Goal: Book appointment/travel/reservation

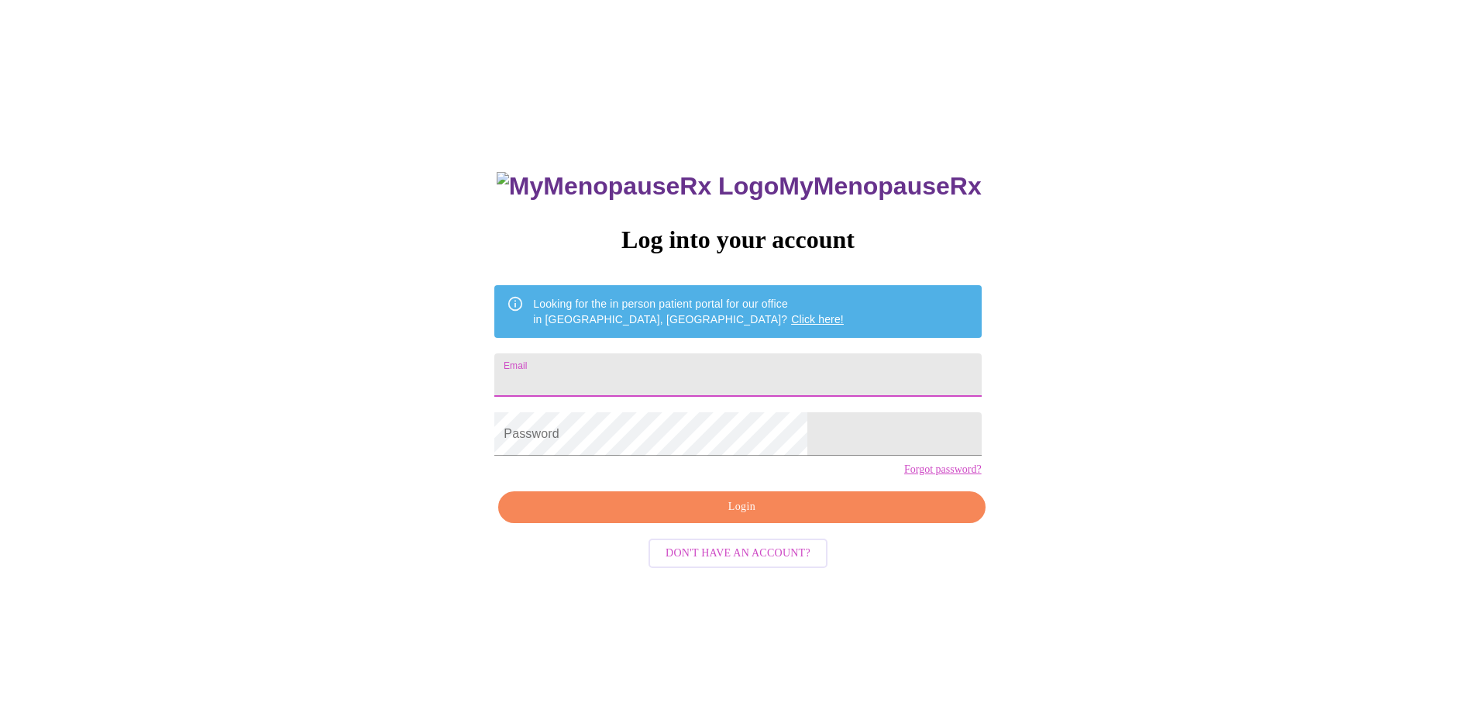
drag, startPoint x: 0, startPoint y: 0, endPoint x: 720, endPoint y: 385, distance: 816.9
click at [720, 385] on input "Email" at bounding box center [737, 374] width 486 height 43
type input "[EMAIL_ADDRESS][DOMAIN_NAME]"
click at [1164, 407] on div "MyMenopauseRx Log into your account Looking for the in person patient portal fo…" at bounding box center [737, 429] width 1463 height 847
click at [483, 442] on div "MyMenopauseRx Log into your account Looking for the in person patient portal fo…" at bounding box center [737, 429] width 1463 height 847
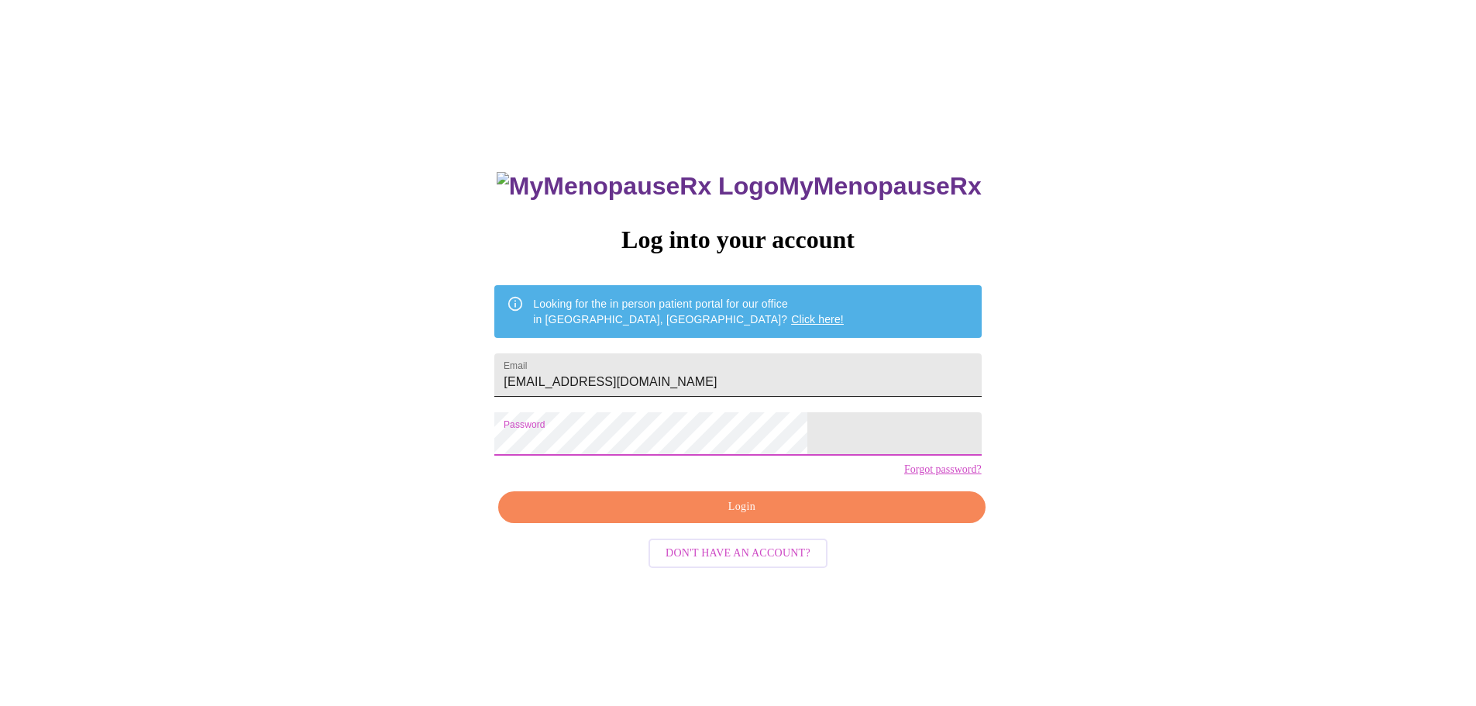
click at [782, 357] on input "[EMAIL_ADDRESS][DOMAIN_NAME]" at bounding box center [737, 374] width 486 height 43
drag, startPoint x: 470, startPoint y: 403, endPoint x: 619, endPoint y: 415, distance: 149.3
click at [473, 403] on div "MyMenopauseRx Log into your account Looking for the in person patient portal fo…" at bounding box center [737, 429] width 1463 height 847
drag, startPoint x: 807, startPoint y: 538, endPoint x: 807, endPoint y: 520, distance: 17.8
click at [807, 517] on span "Login" at bounding box center [741, 506] width 451 height 19
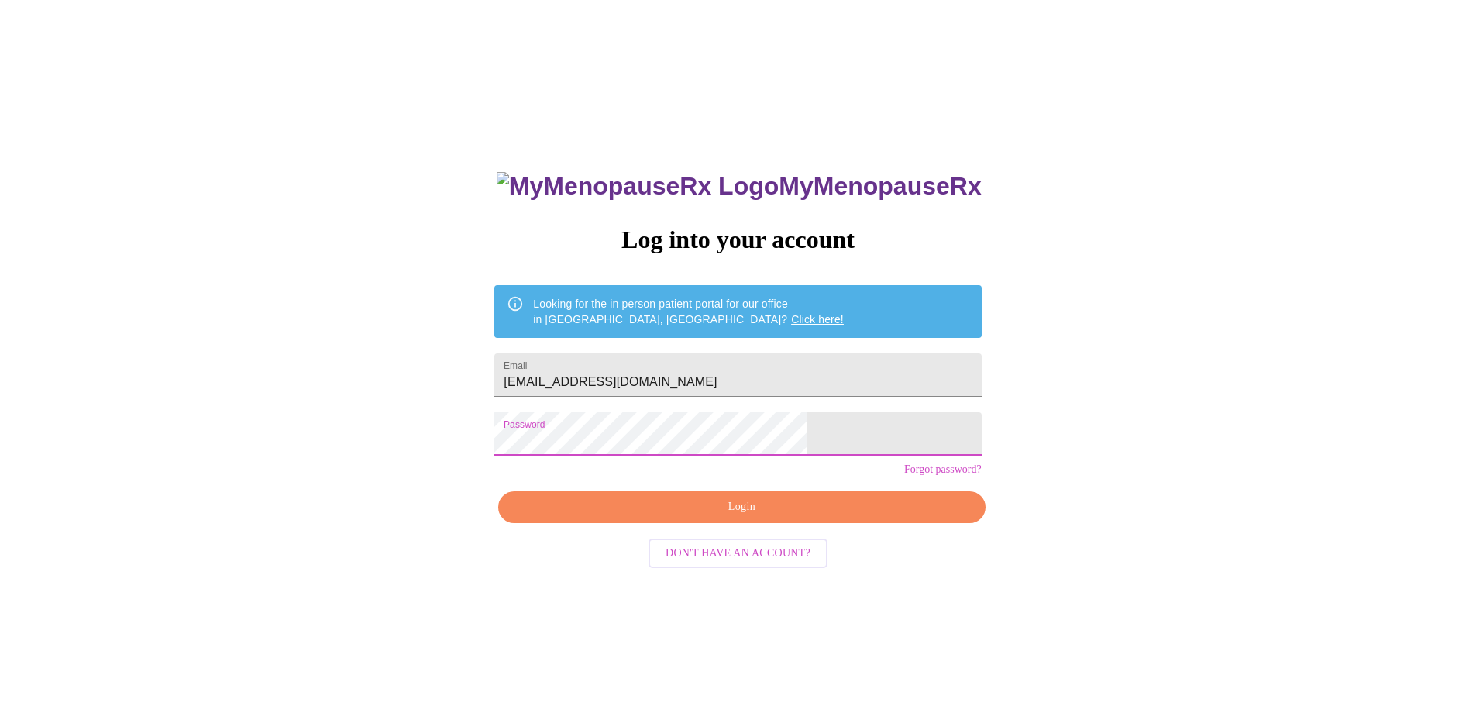
click at [794, 517] on span "Login" at bounding box center [741, 506] width 451 height 19
click at [741, 517] on span "Login" at bounding box center [741, 506] width 451 height 19
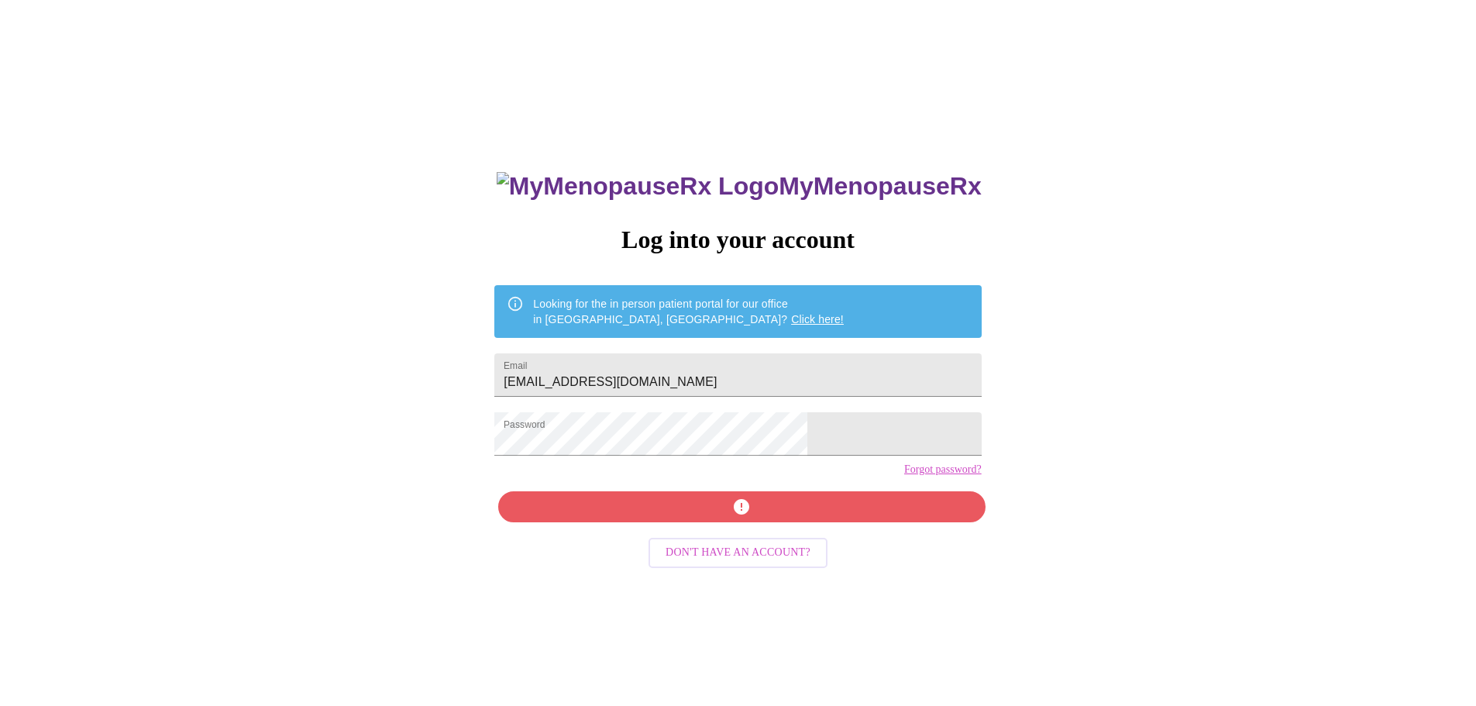
click at [904, 476] on link "Forgot password?" at bounding box center [942, 469] width 77 height 12
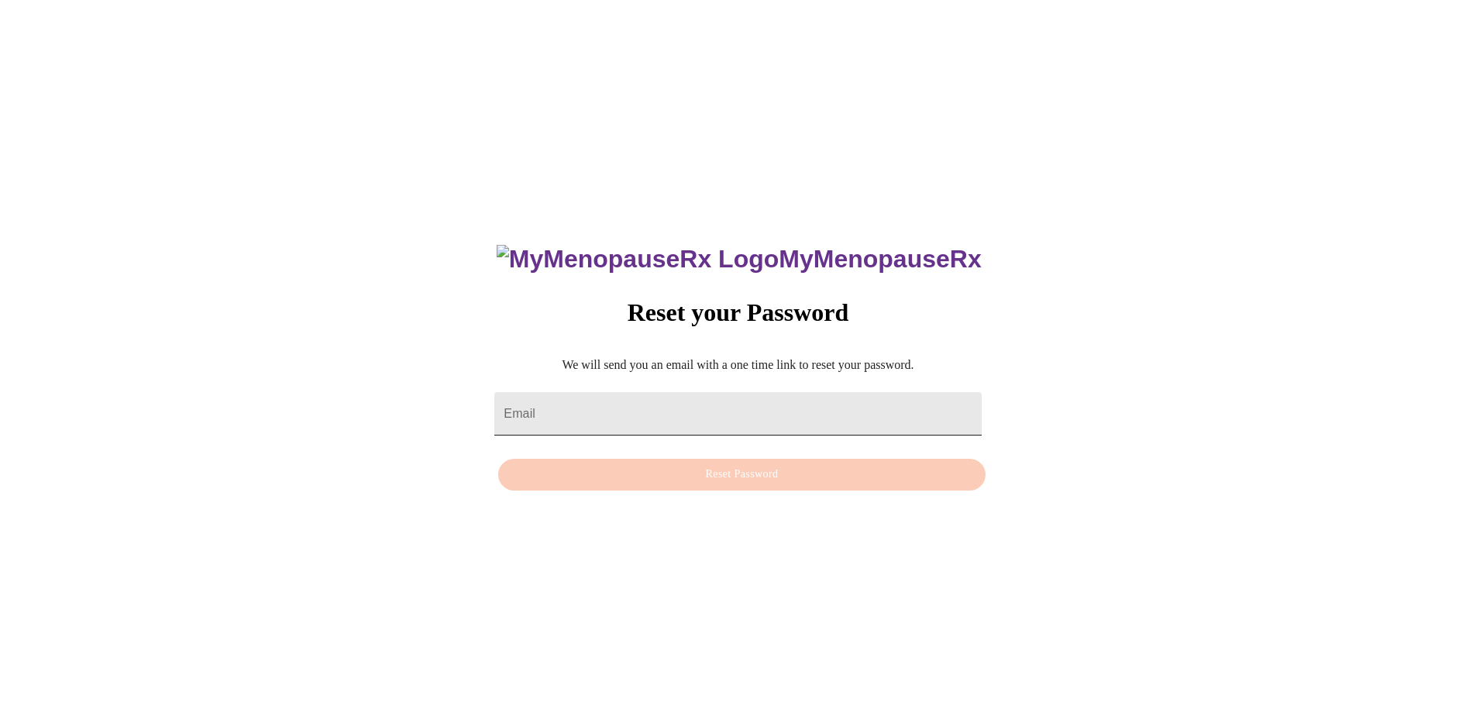
click at [716, 402] on input "Email" at bounding box center [737, 413] width 486 height 43
type input "[EMAIL_ADDRESS][DOMAIN_NAME]"
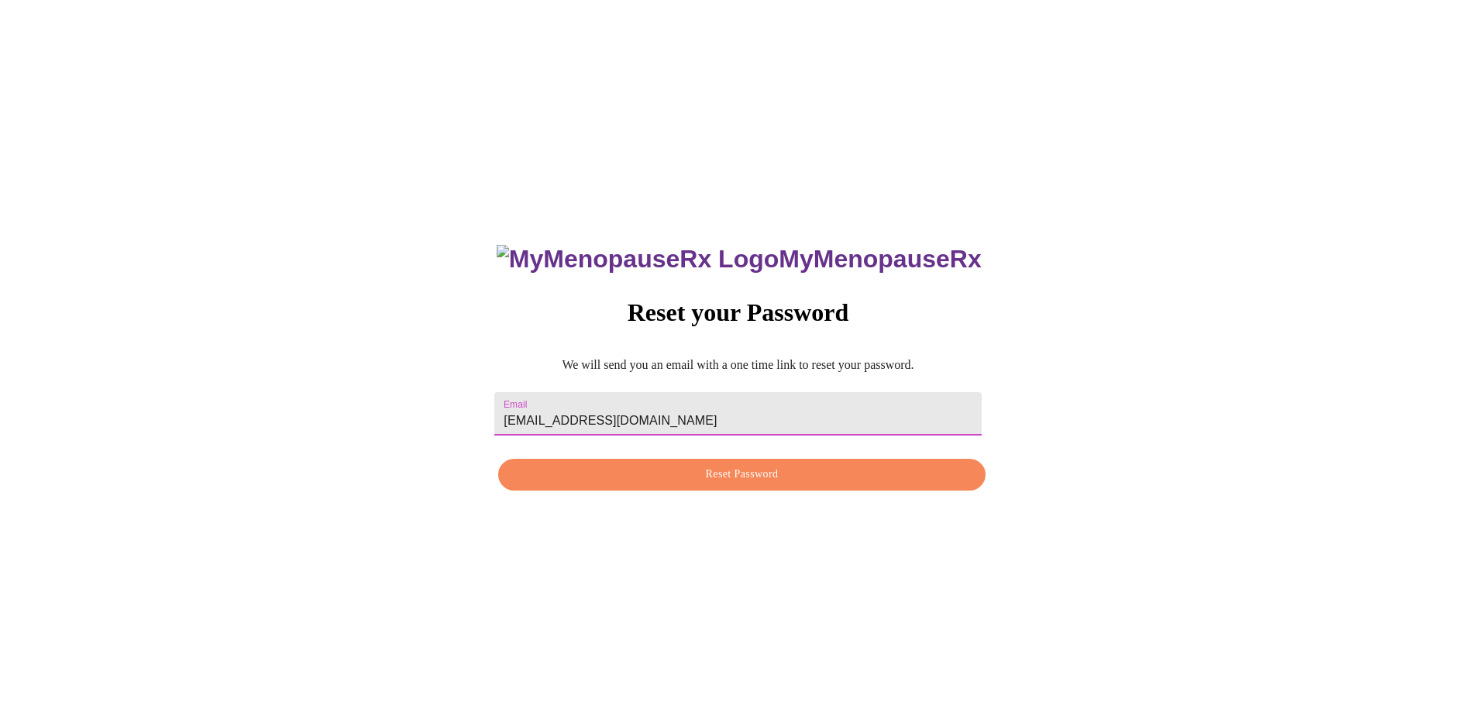
click at [753, 487] on button "Reset Password" at bounding box center [741, 475] width 486 height 32
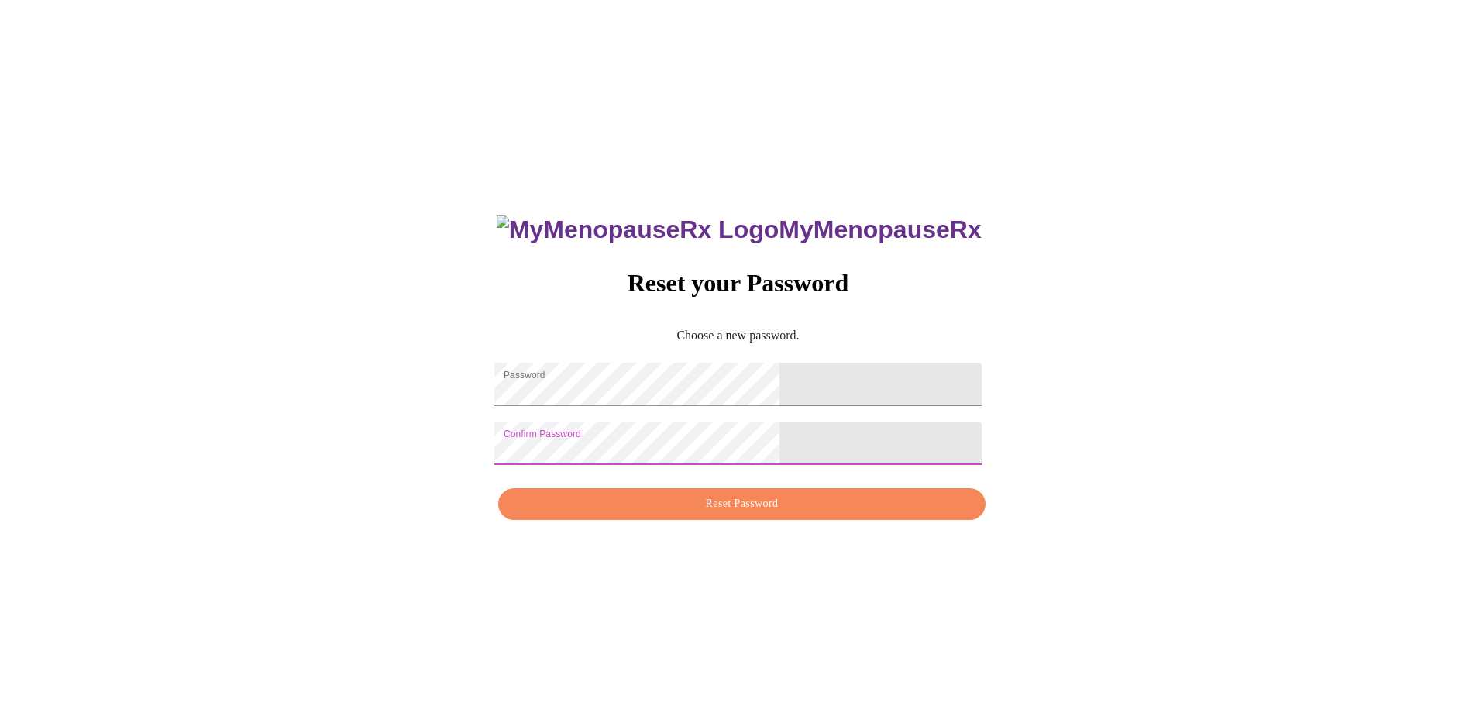
click at [795, 509] on span "Reset Password" at bounding box center [741, 503] width 451 height 19
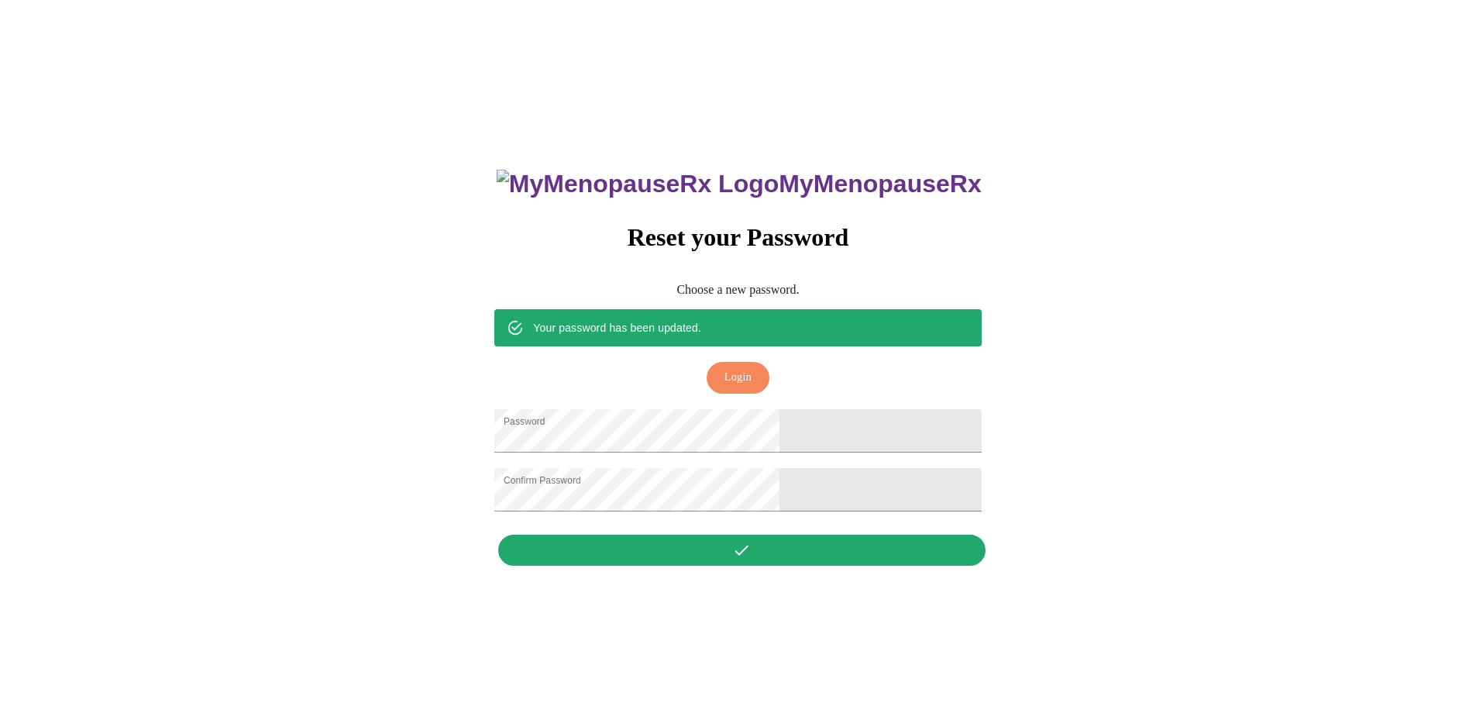
click at [741, 368] on span "Login" at bounding box center [737, 377] width 27 height 19
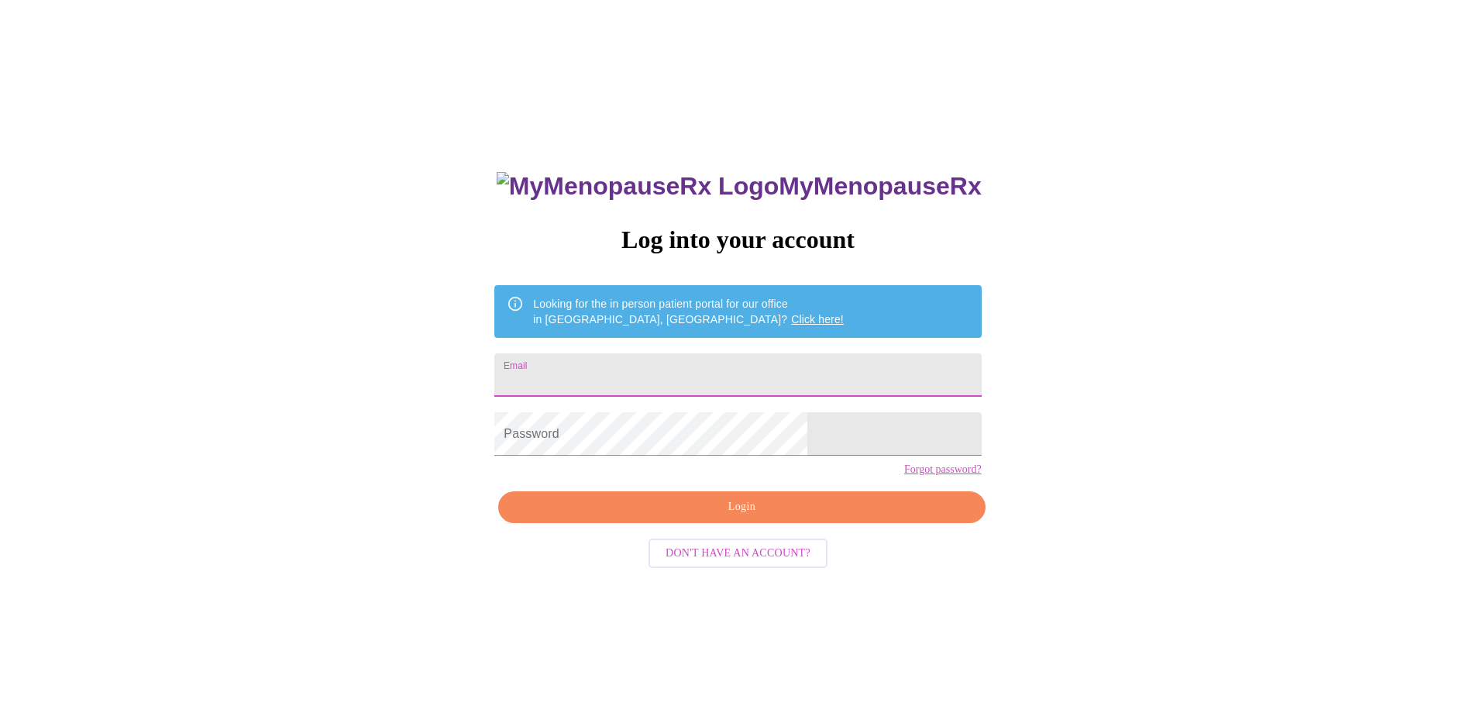
click at [741, 358] on input "Email" at bounding box center [737, 374] width 486 height 43
type input "[EMAIL_ADDRESS][DOMAIN_NAME]"
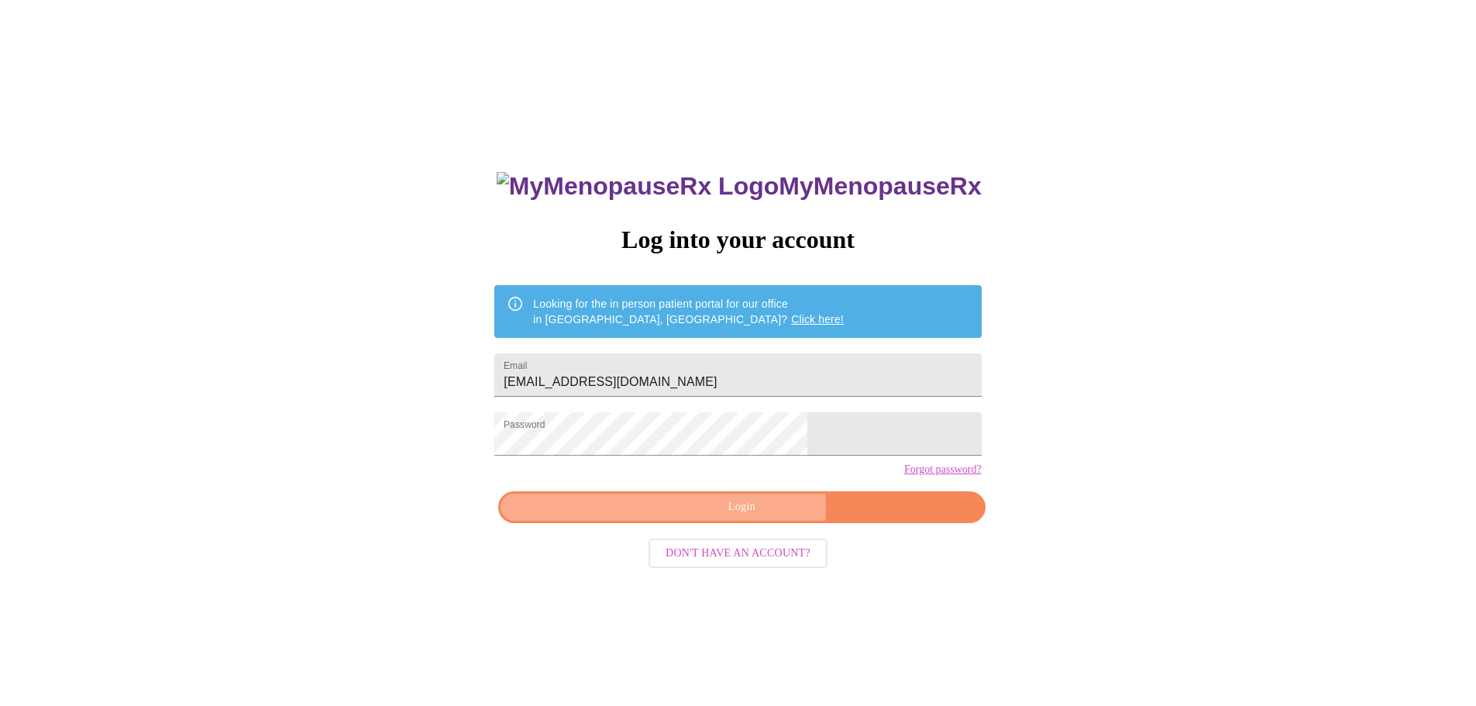
click at [750, 517] on span "Login" at bounding box center [741, 506] width 451 height 19
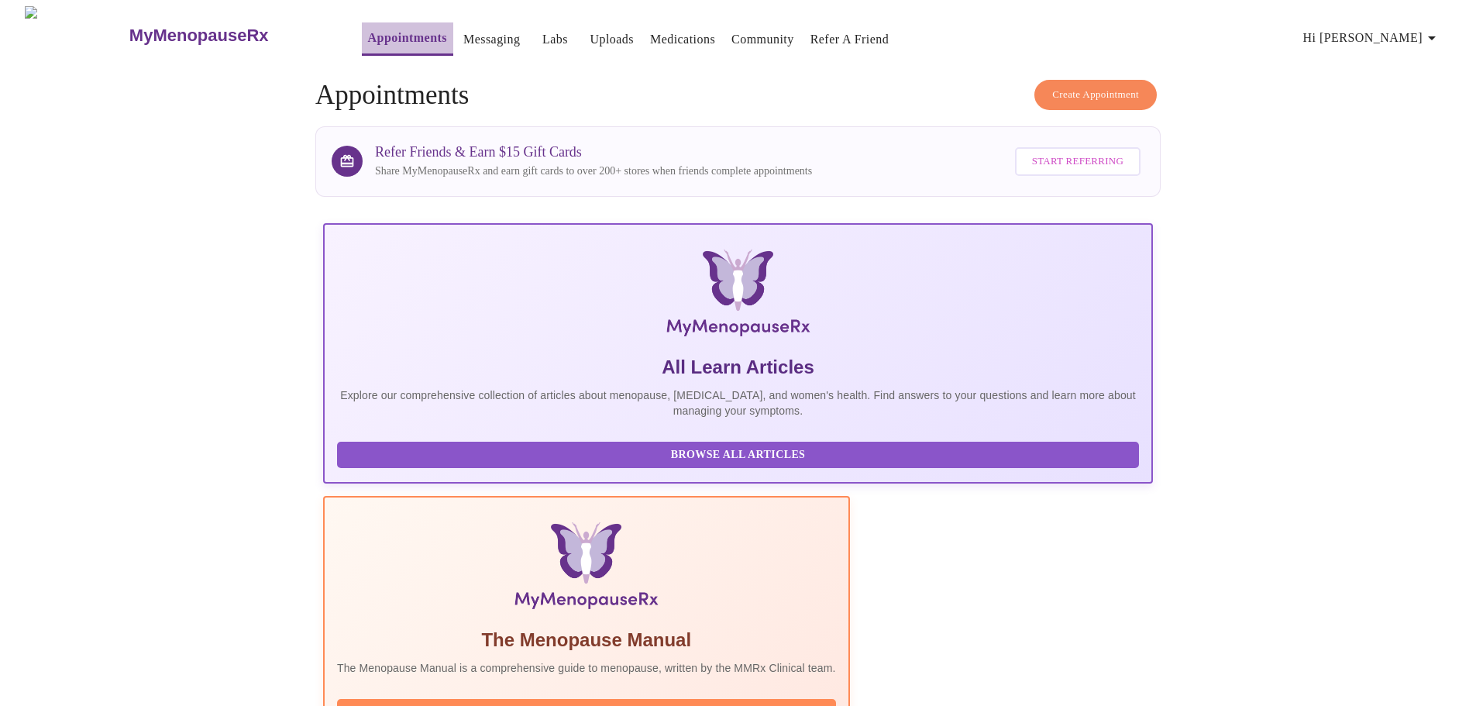
click at [368, 28] on link "Appointments" at bounding box center [407, 38] width 79 height 22
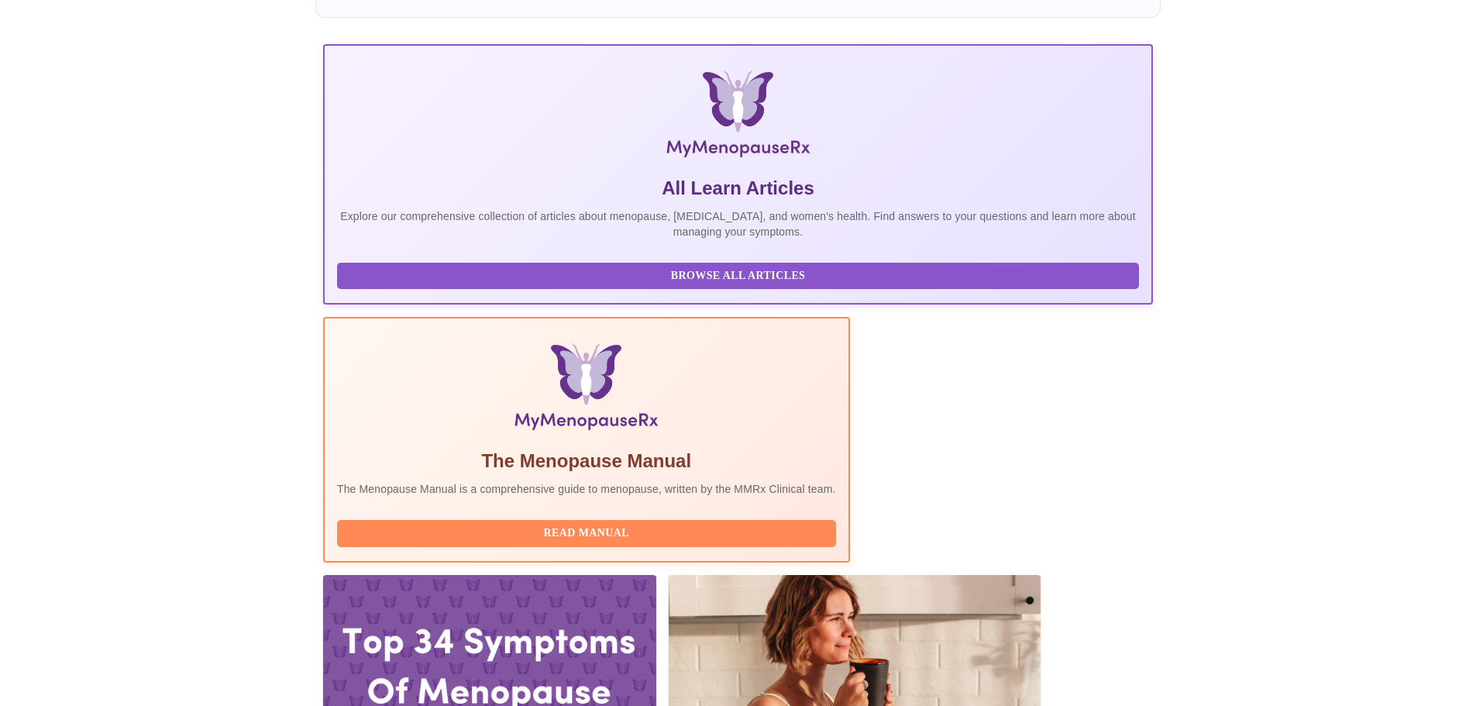
scroll to position [310, 0]
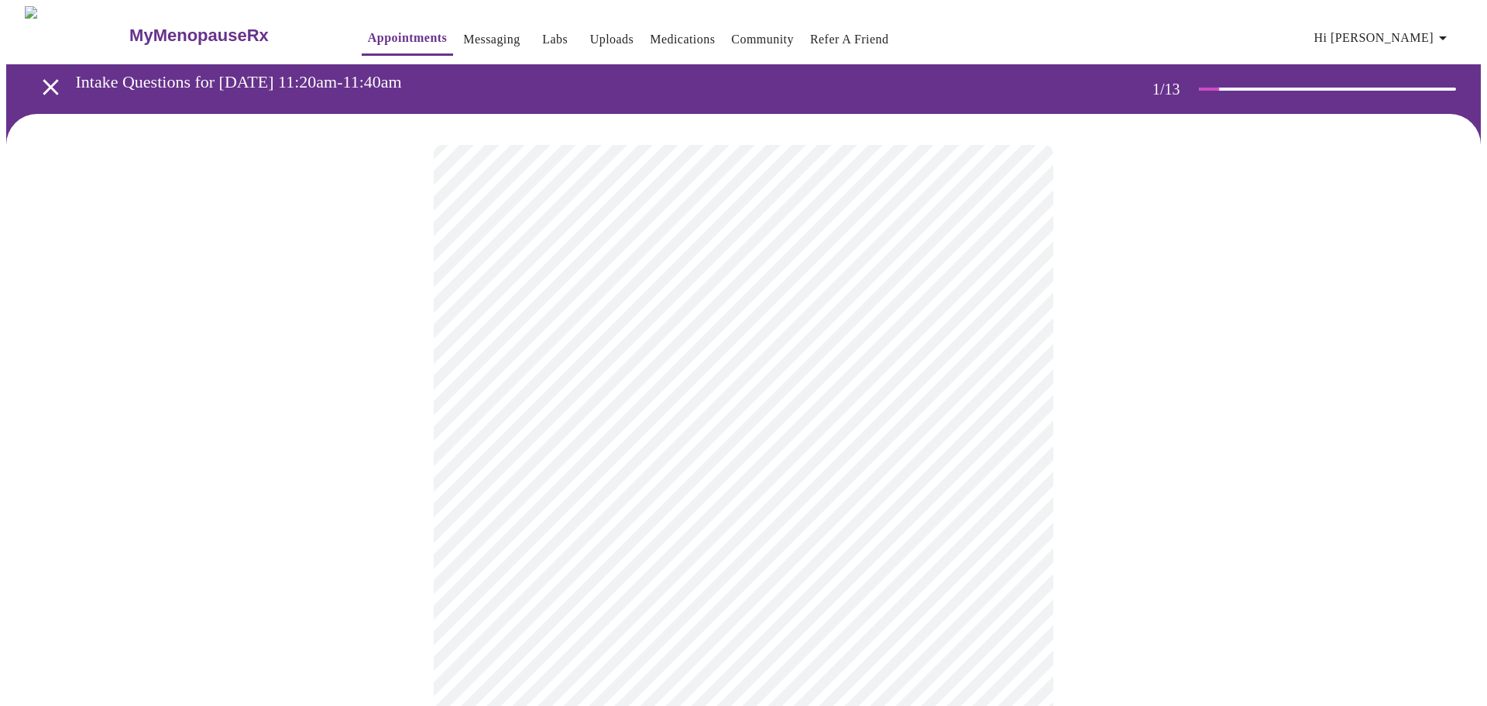
click at [528, 328] on body "MyMenopauseRx Appointments Messaging Labs Uploads Medications Community Refer a…" at bounding box center [743, 713] width 1475 height 1415
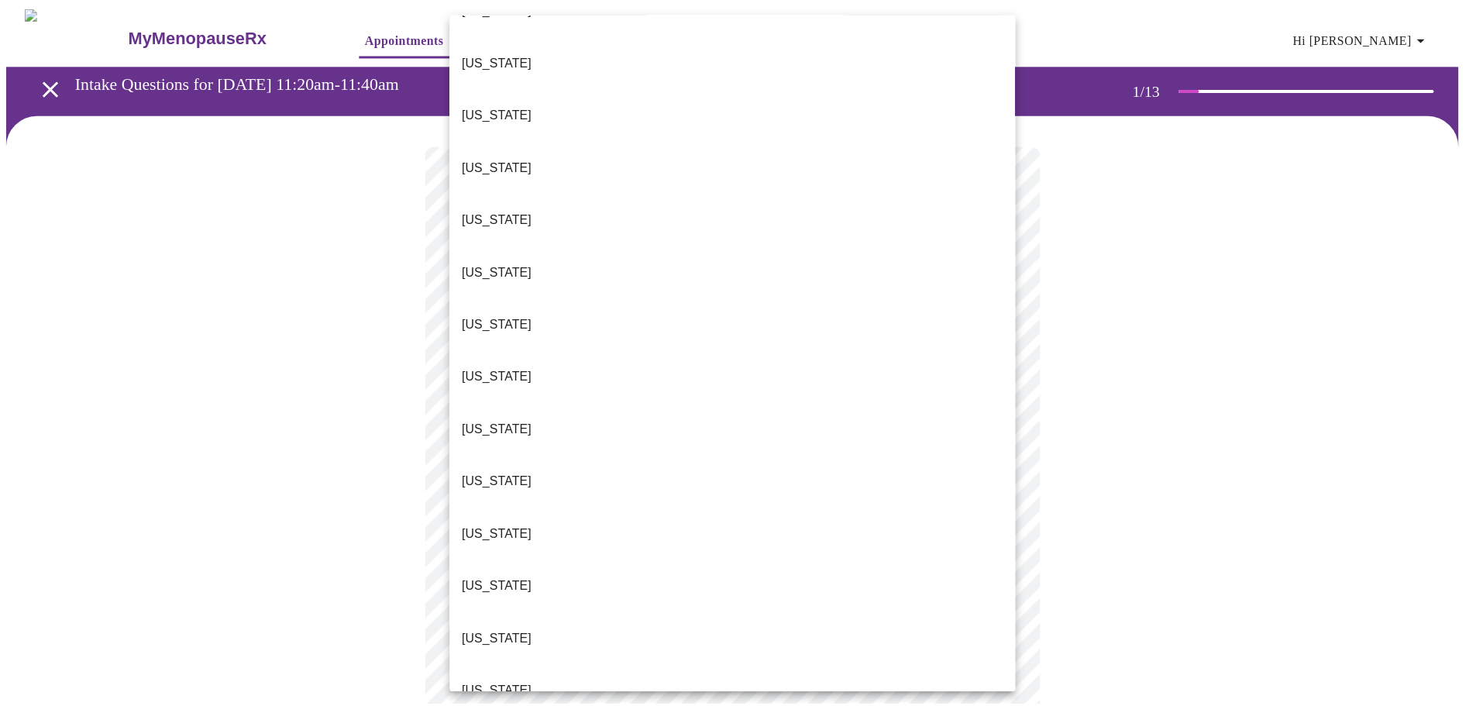
scroll to position [930, 0]
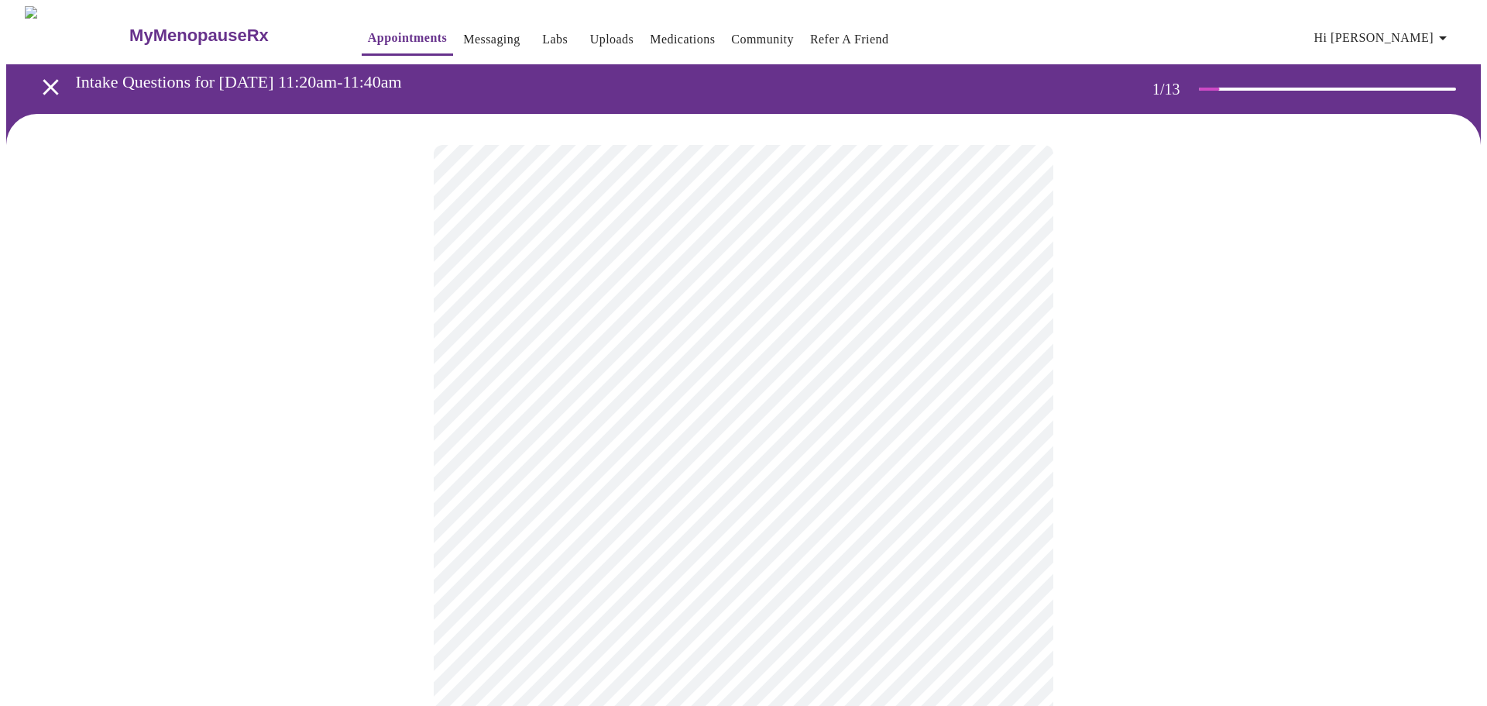
click at [495, 442] on body "MyMenopauseRx Appointments Messaging Labs Uploads Medications Community Refer a…" at bounding box center [743, 709] width 1475 height 1406
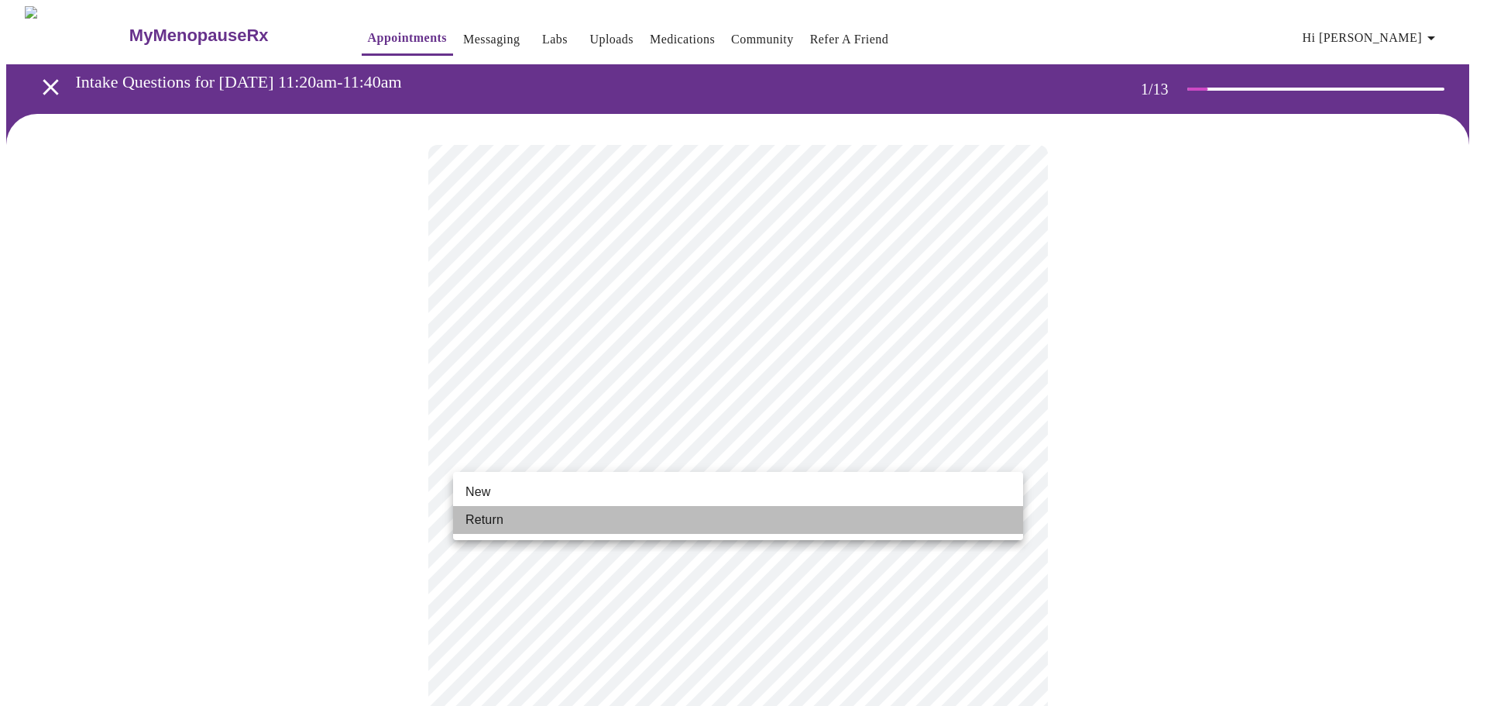
click at [483, 521] on span "Return" at bounding box center [485, 520] width 38 height 19
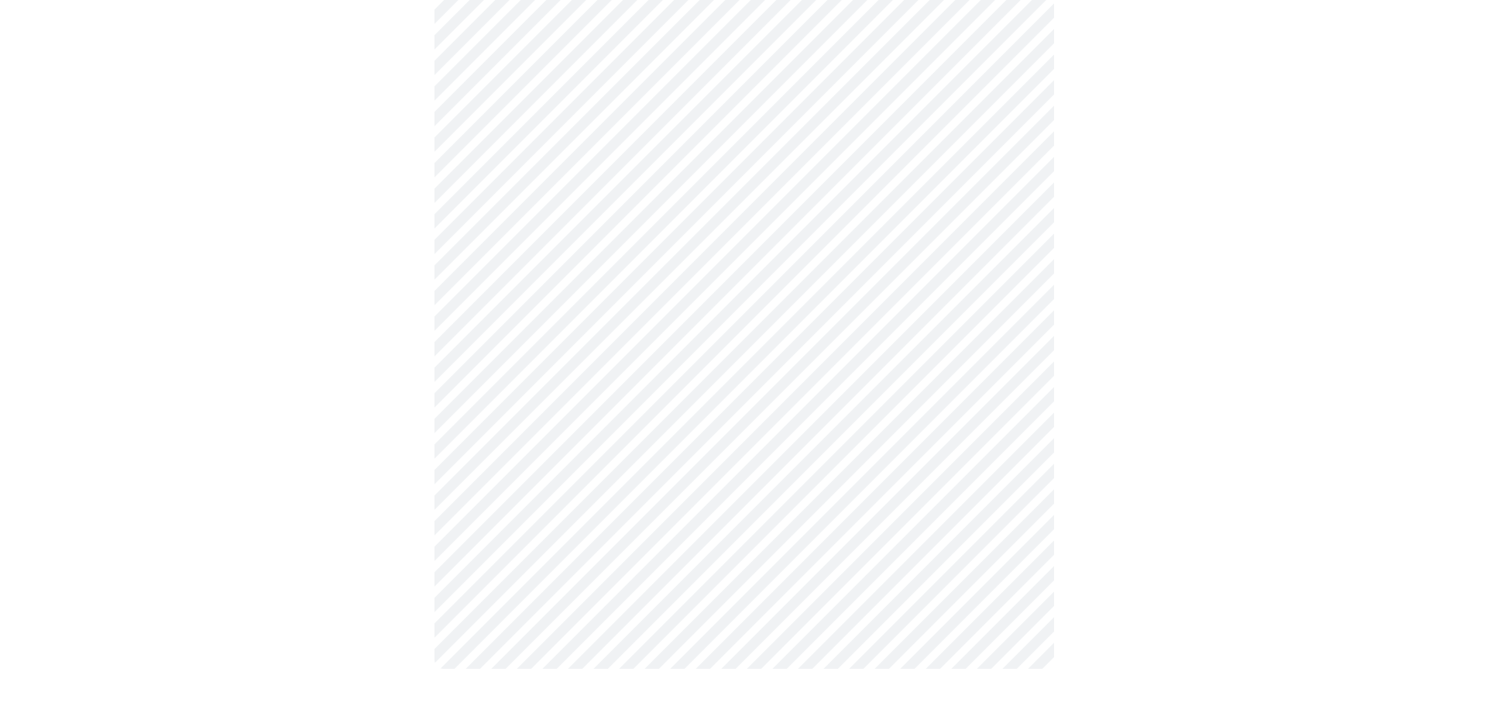
scroll to position [0, 0]
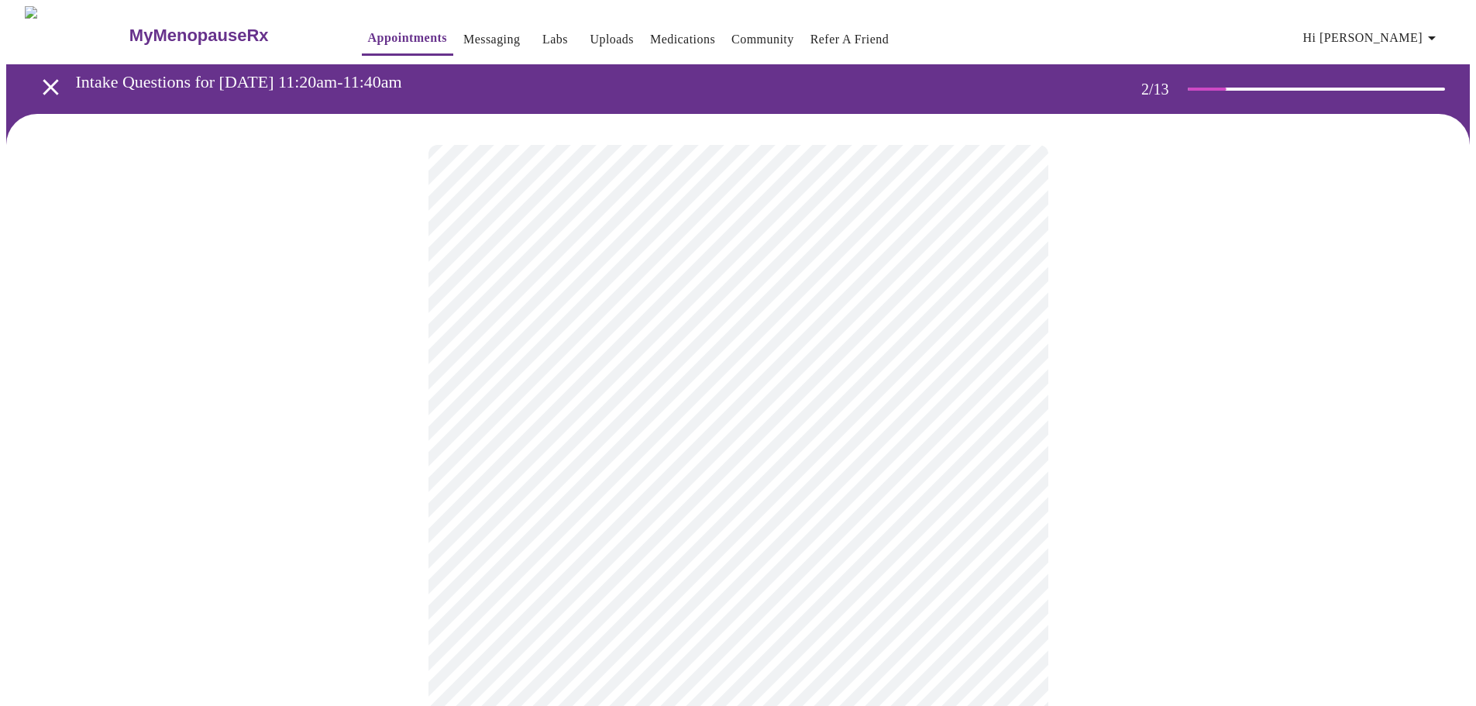
click at [676, 303] on body "MyMenopauseRx Appointments Messaging Labs Uploads Medications Community Refer a…" at bounding box center [737, 471] width 1463 height 931
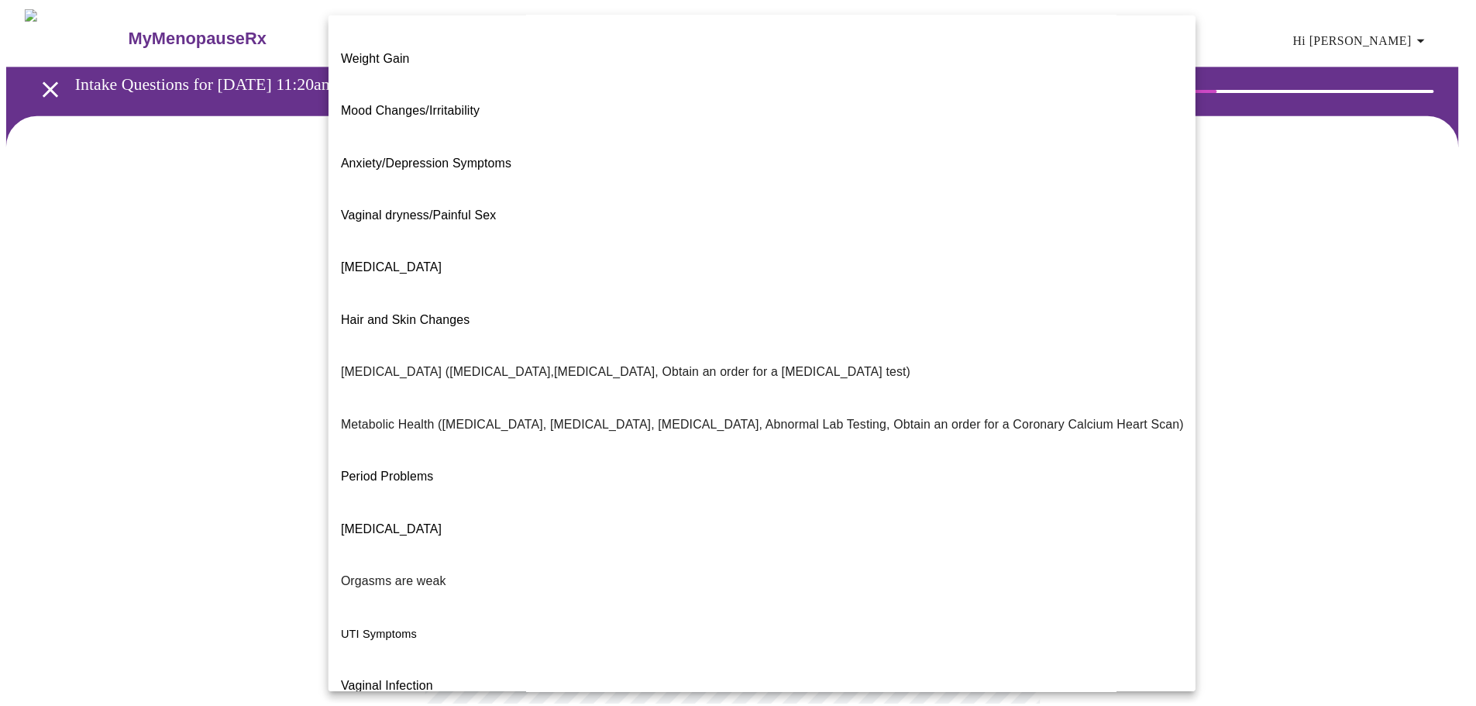
scroll to position [97, 0]
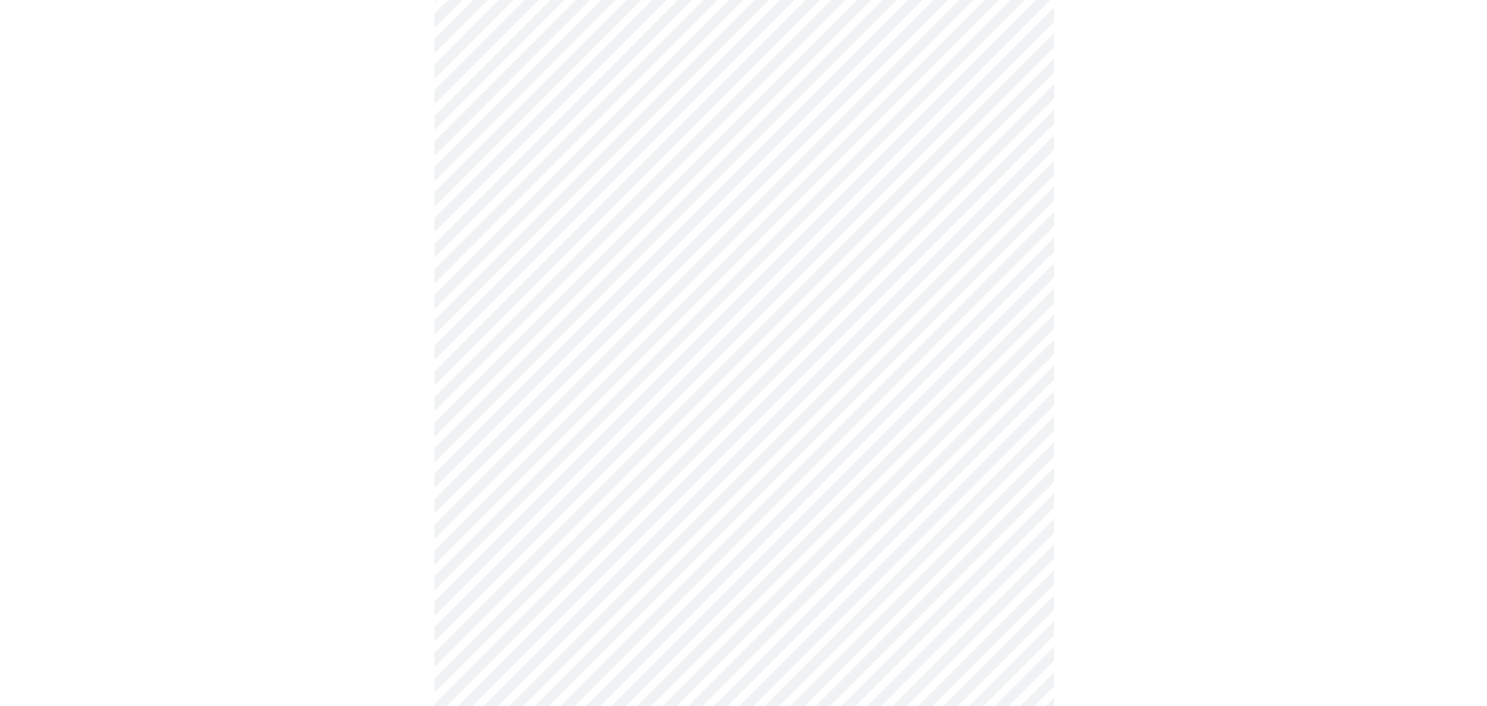
scroll to position [216, 0]
click at [699, 260] on body "MyMenopauseRx Appointments Messaging Labs Uploads Medications Community Refer a…" at bounding box center [737, 251] width 1463 height 922
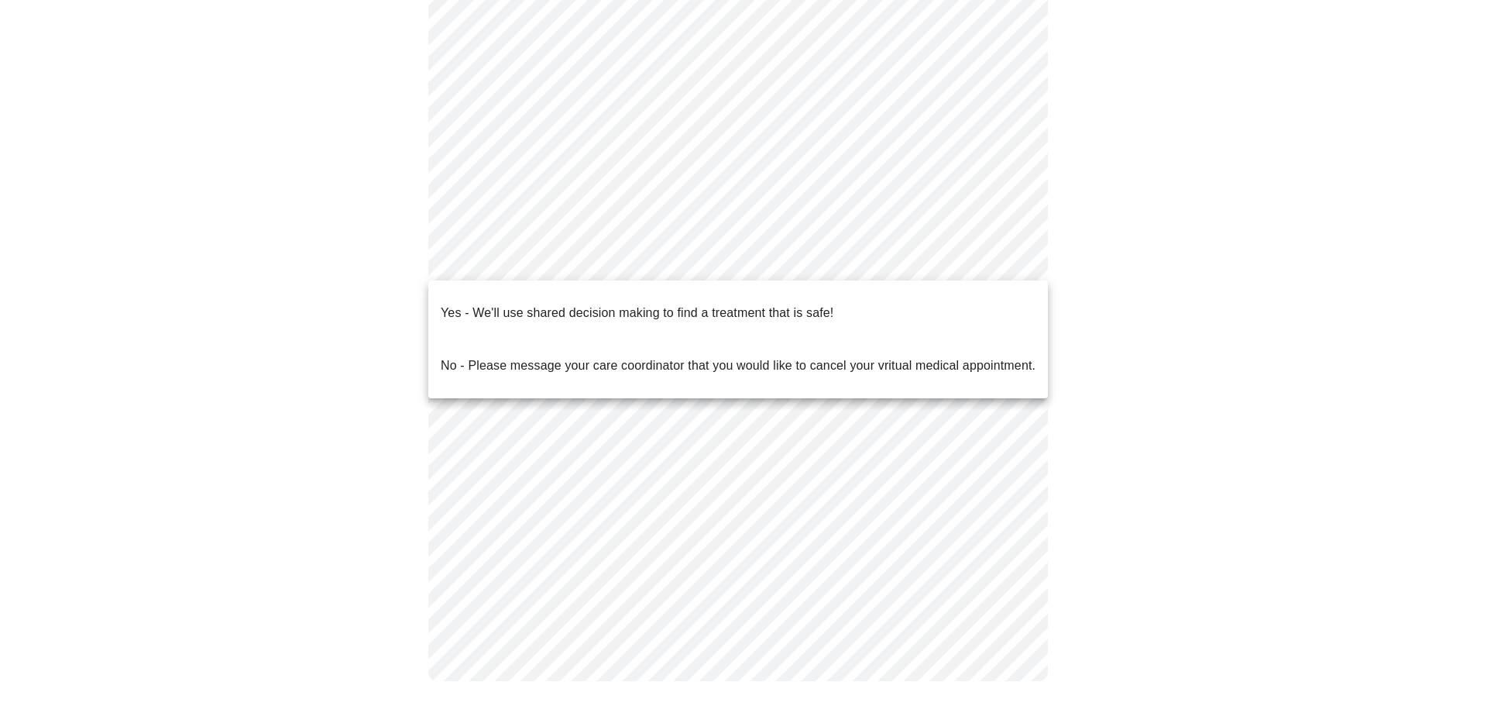
click at [686, 304] on p "Yes - We'll use shared decision making to find a treatment that is safe!" at bounding box center [637, 313] width 393 height 19
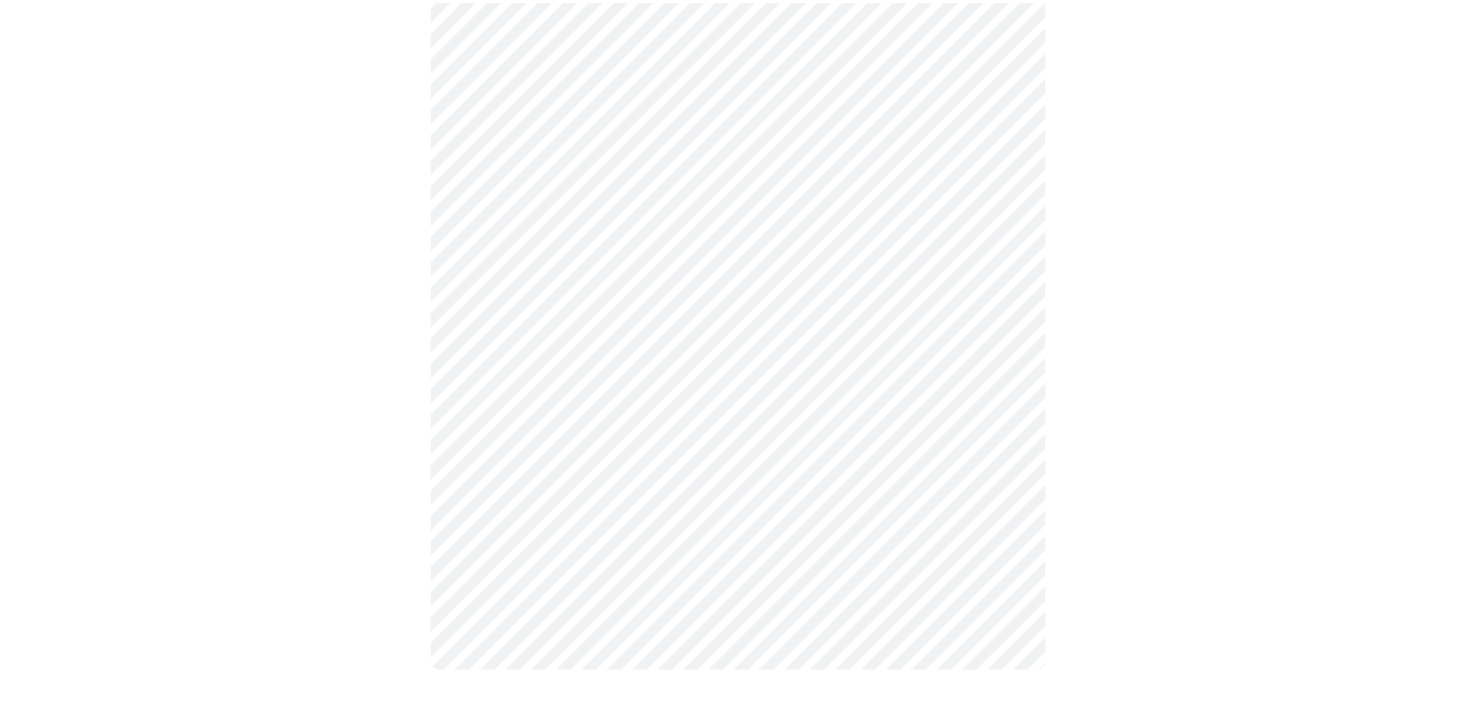
scroll to position [207, 0]
click at [213, 328] on div at bounding box center [737, 309] width 1463 height 805
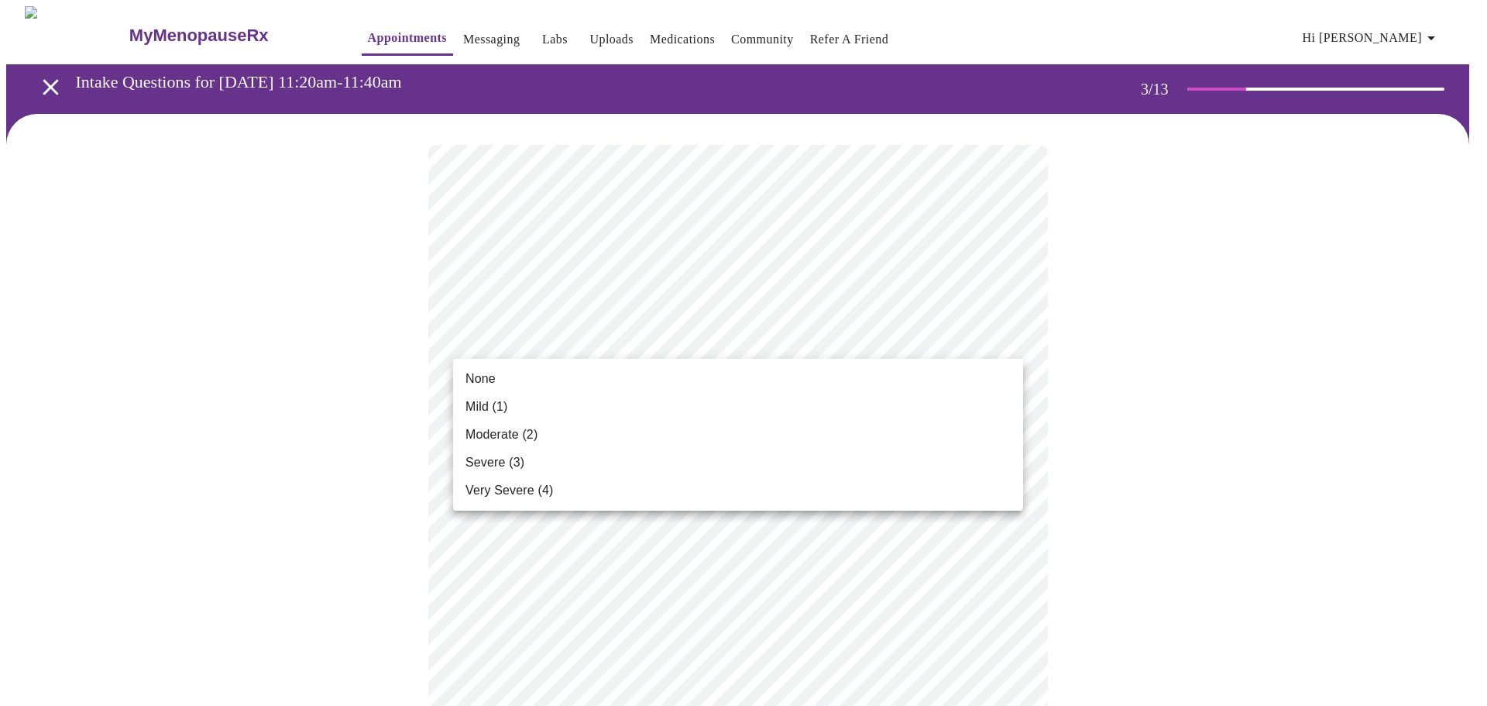
click at [514, 410] on li "Mild (1)" at bounding box center [738, 407] width 570 height 28
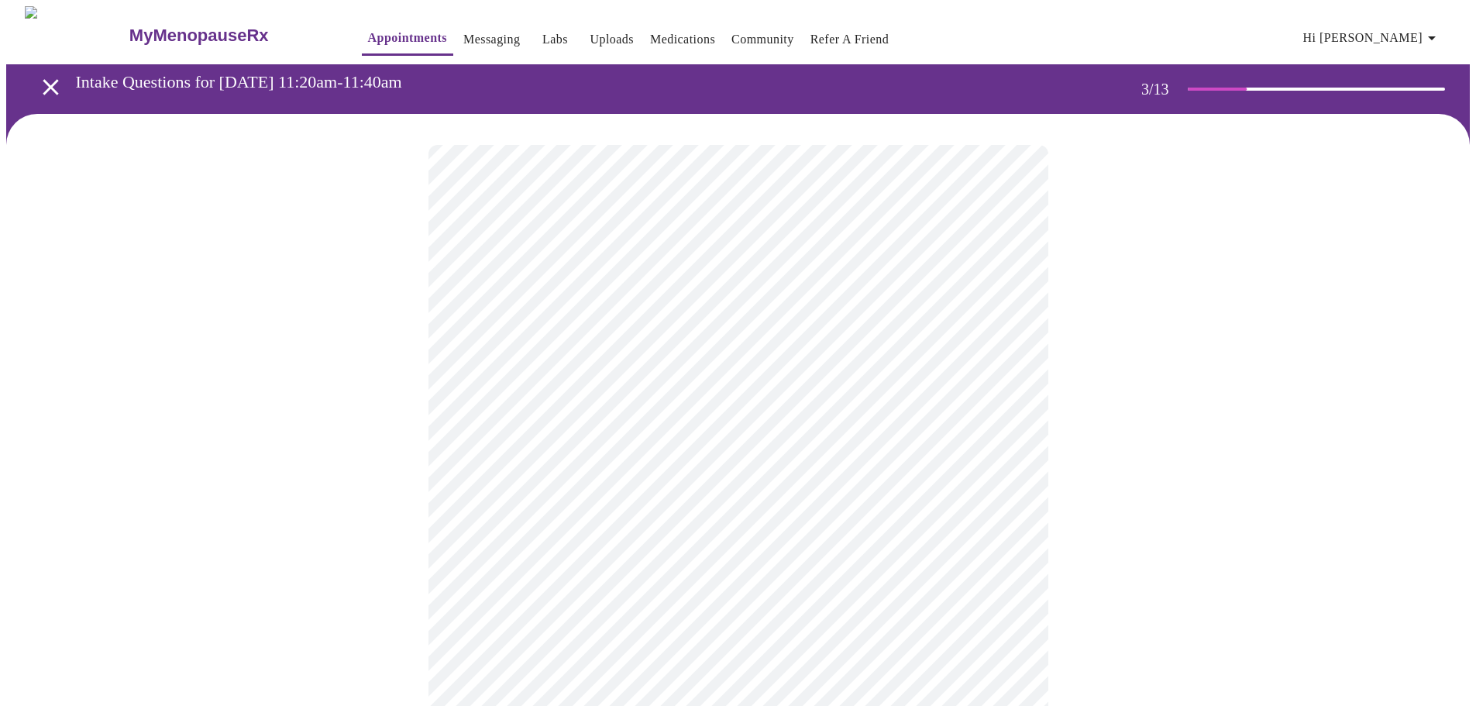
scroll to position [77, 0]
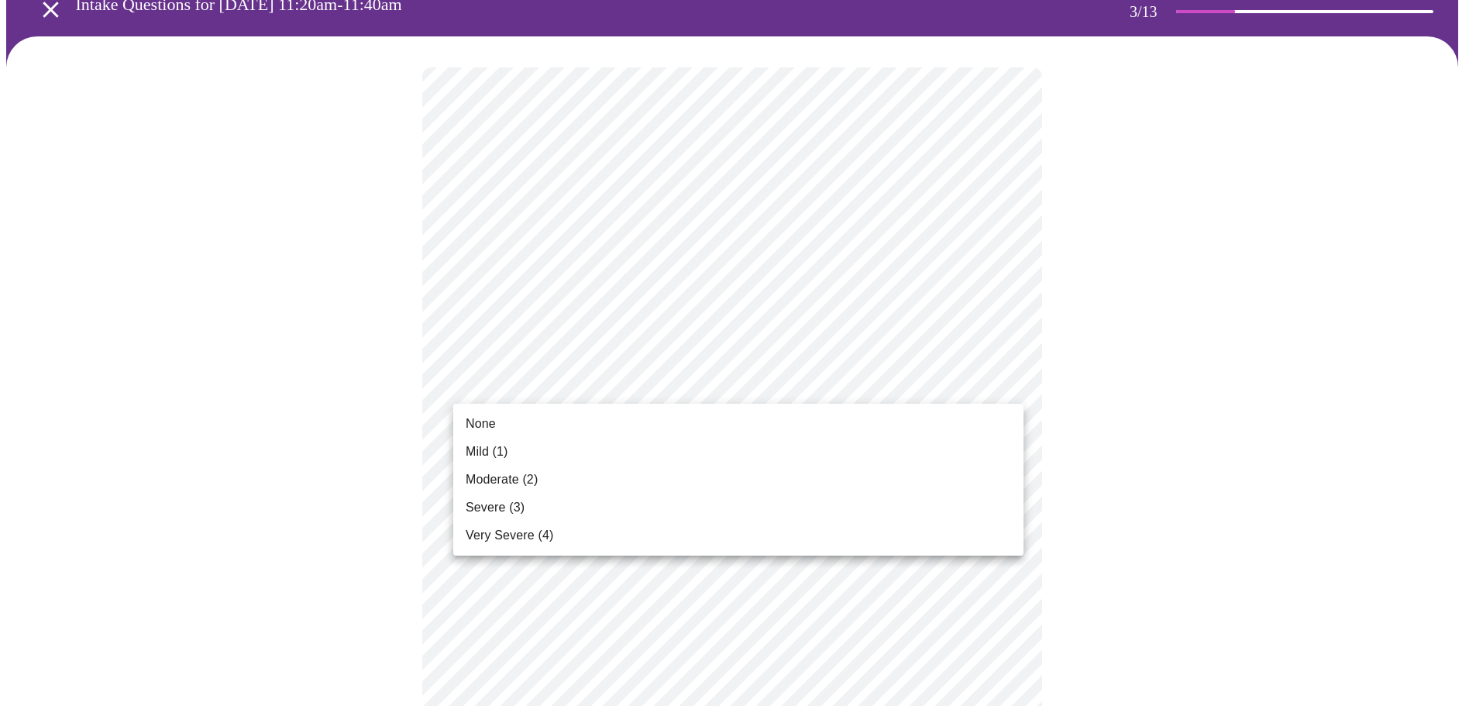
click at [540, 431] on li "None" at bounding box center [738, 424] width 570 height 28
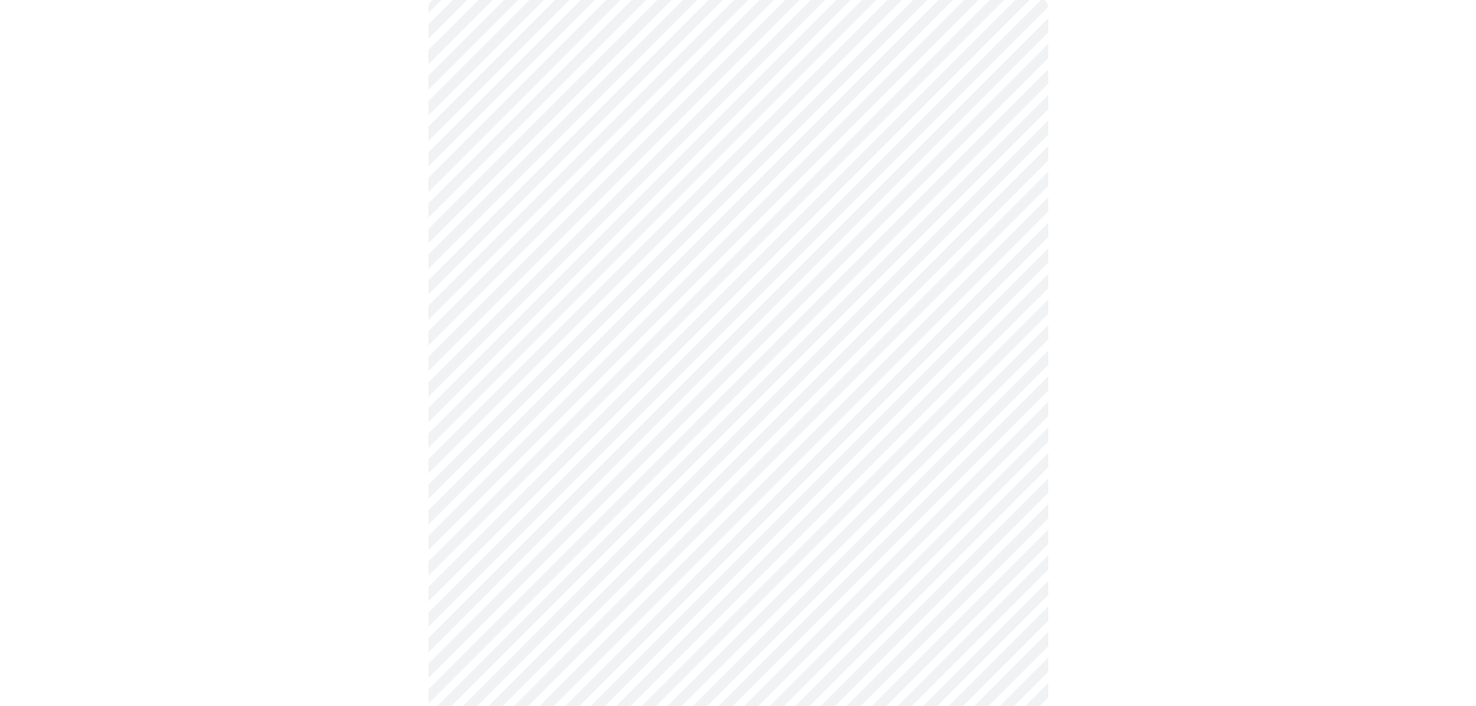
scroll to position [232, 0]
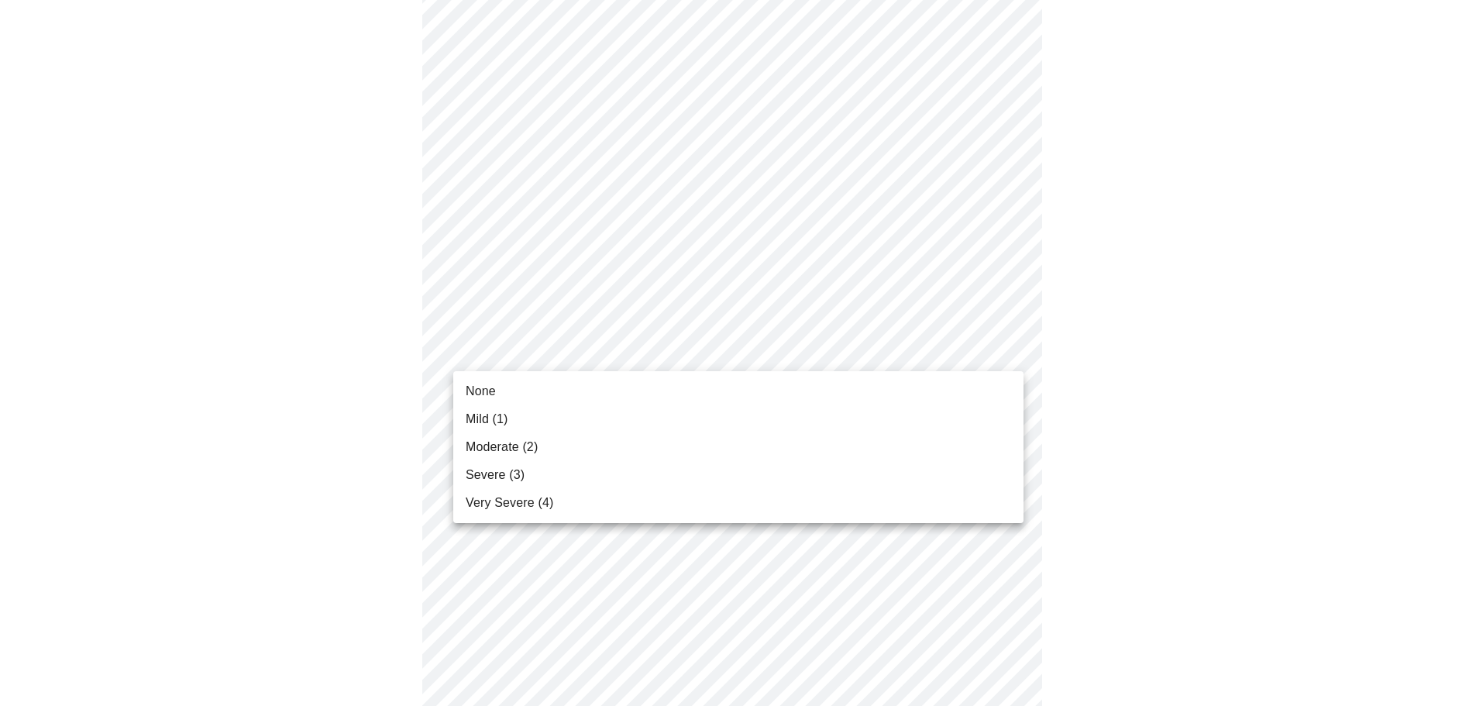
click at [512, 451] on span "Moderate (2)" at bounding box center [502, 447] width 72 height 19
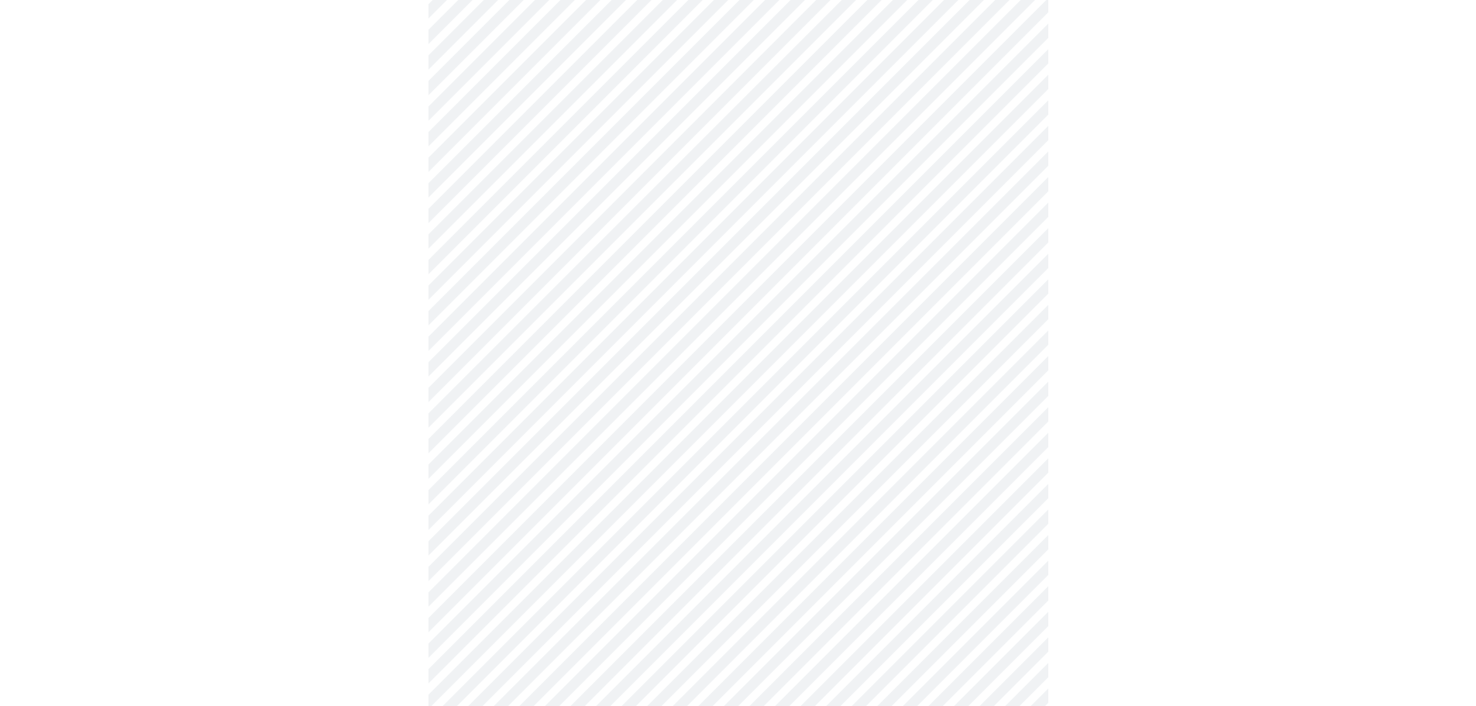
scroll to position [387, 0]
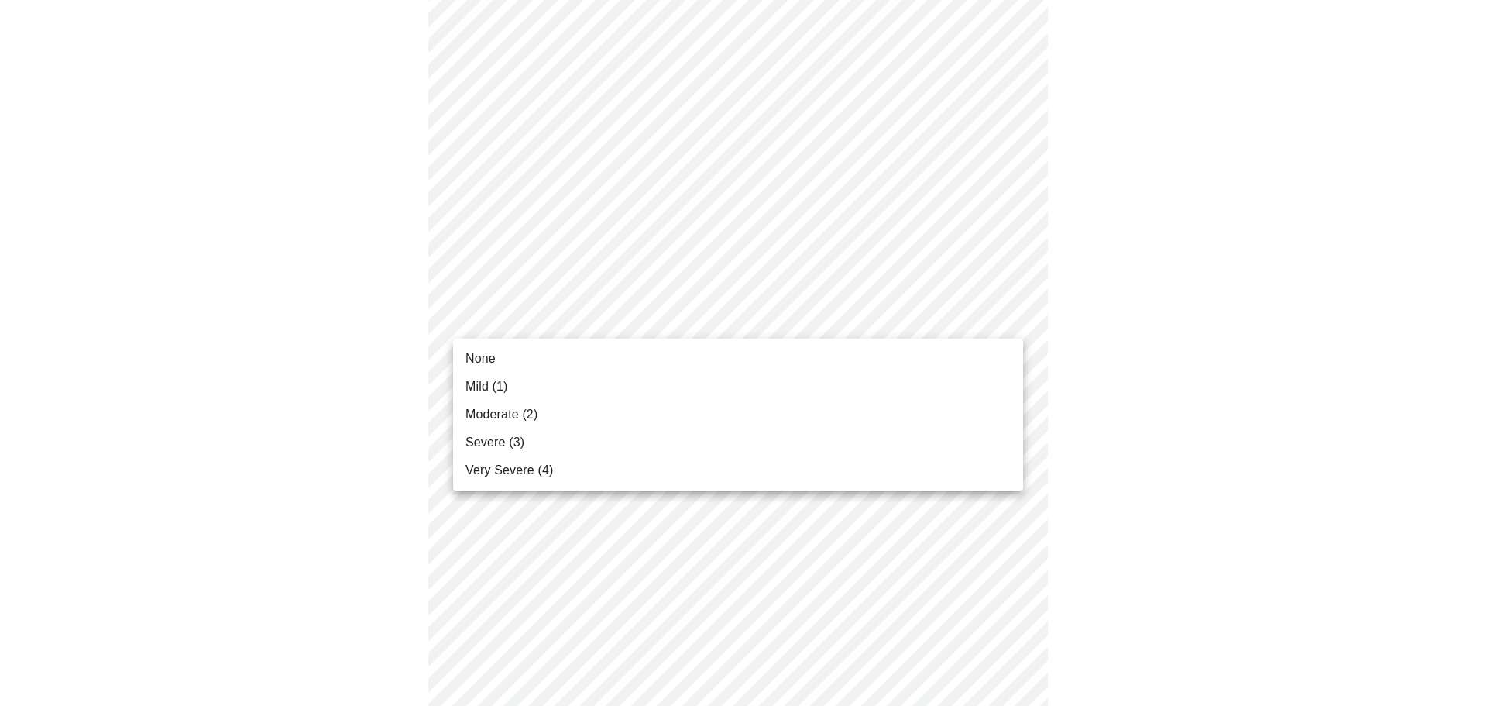
click at [535, 329] on body "MyMenopauseRx Appointments Messaging Labs Uploads Medications Community Refer a…" at bounding box center [743, 617] width 1475 height 1996
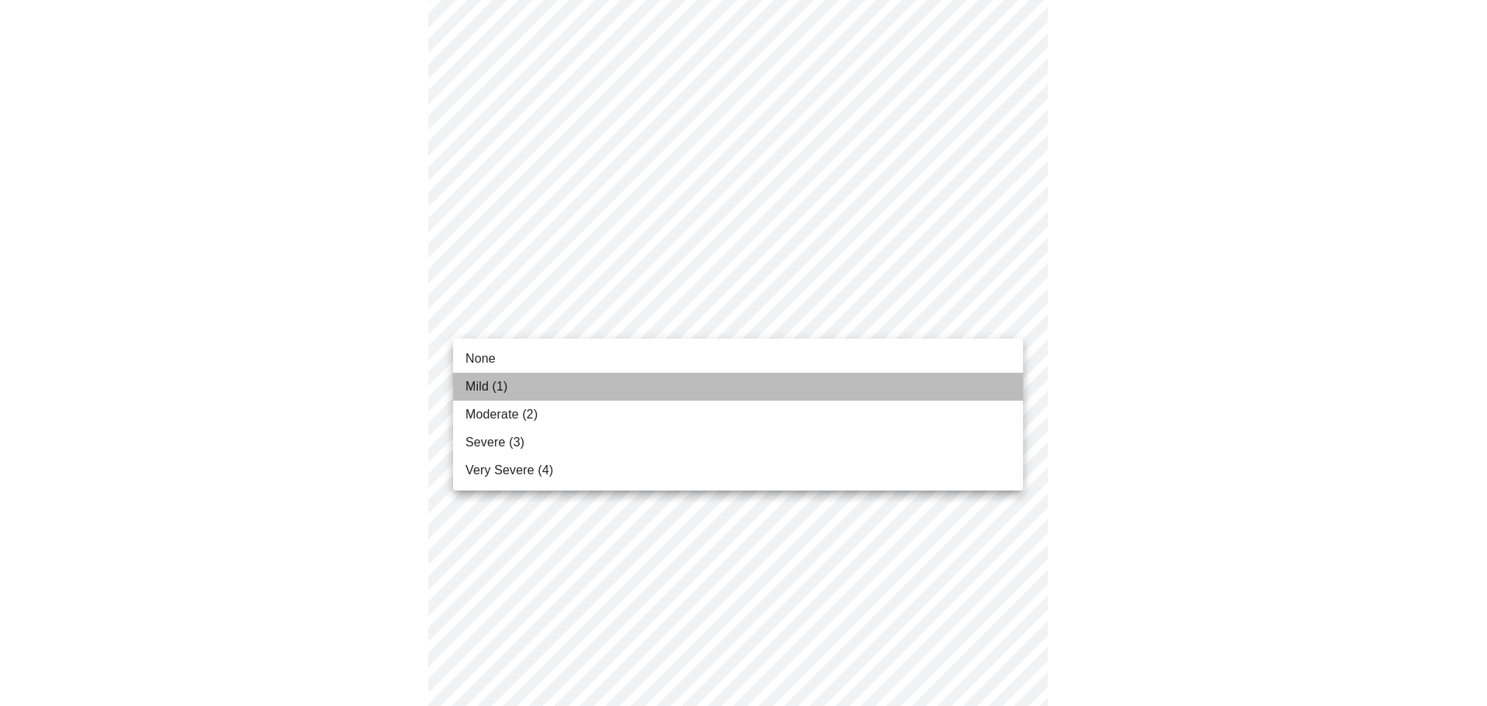
click at [513, 389] on li "Mild (1)" at bounding box center [738, 387] width 570 height 28
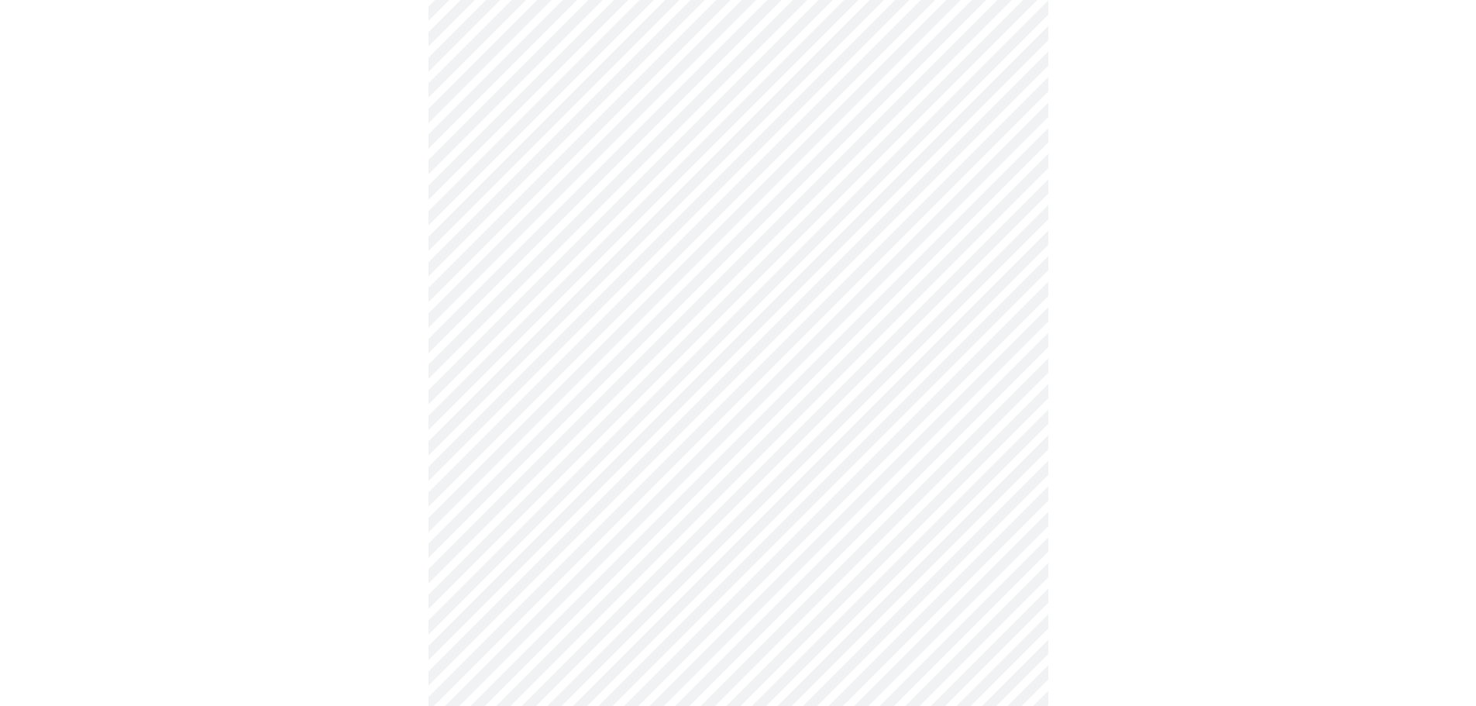
scroll to position [542, 0]
click at [619, 273] on body "MyMenopauseRx Appointments Messaging Labs Uploads Medications Community Refer a…" at bounding box center [737, 451] width 1463 height 1974
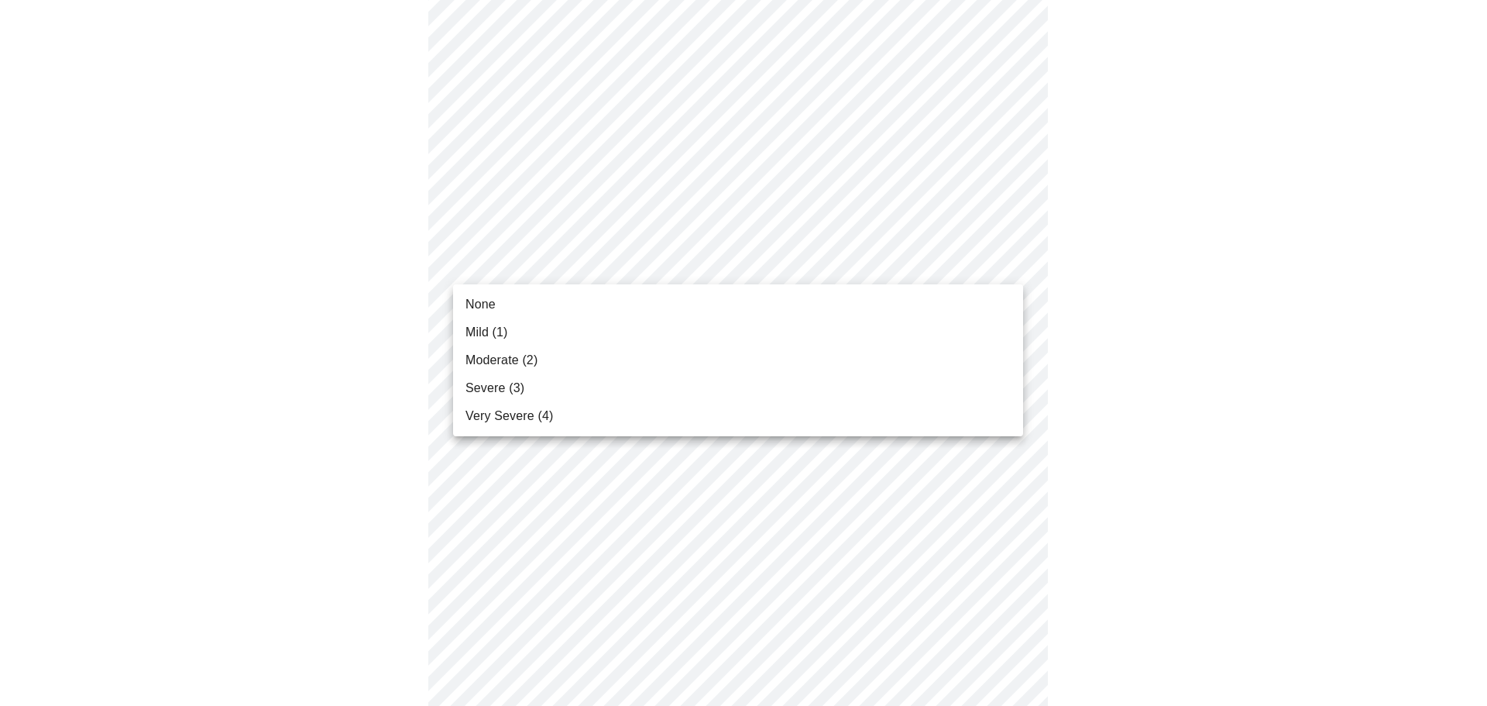
click at [579, 355] on li "Moderate (2)" at bounding box center [738, 360] width 570 height 28
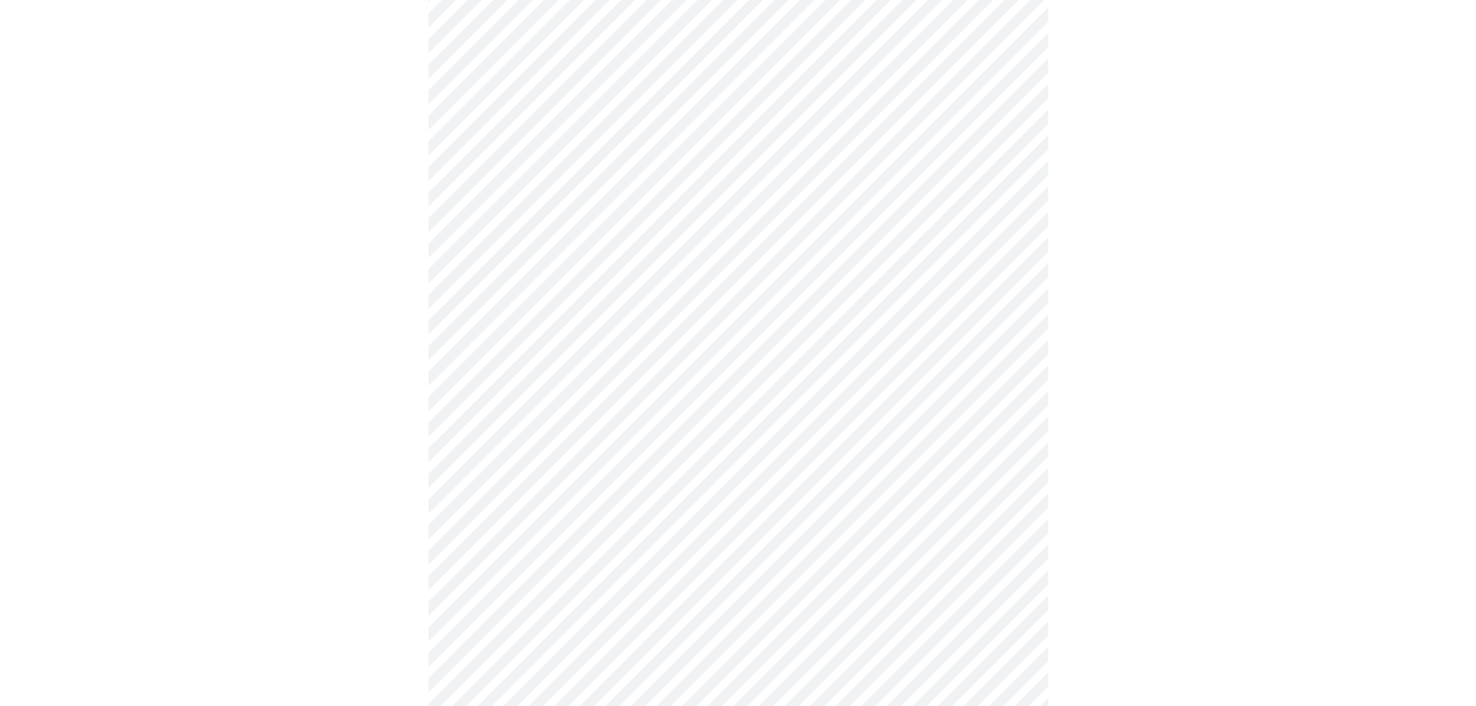
scroll to position [620, 0]
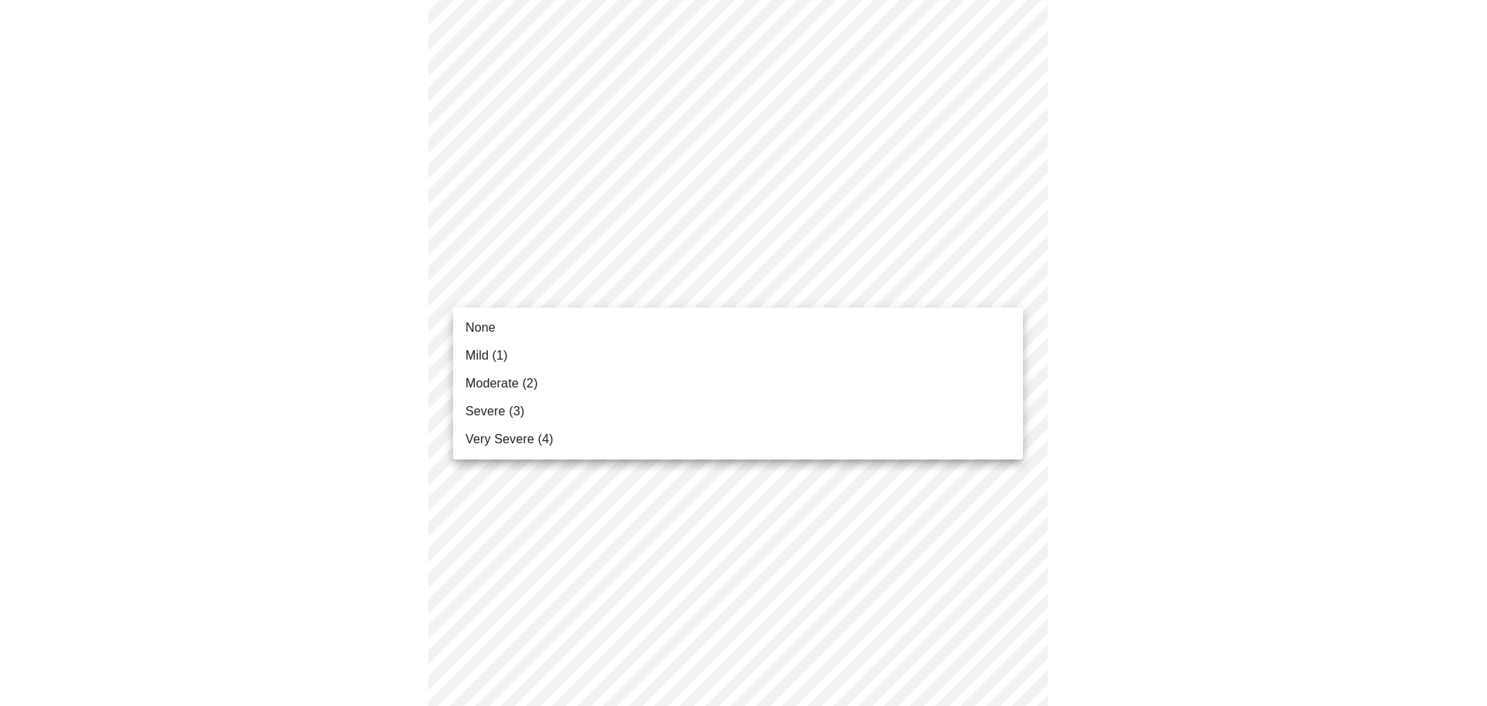
click at [566, 265] on body "MyMenopauseRx Appointments Messaging Labs Uploads Medications Community Refer a…" at bounding box center [743, 362] width 1475 height 1952
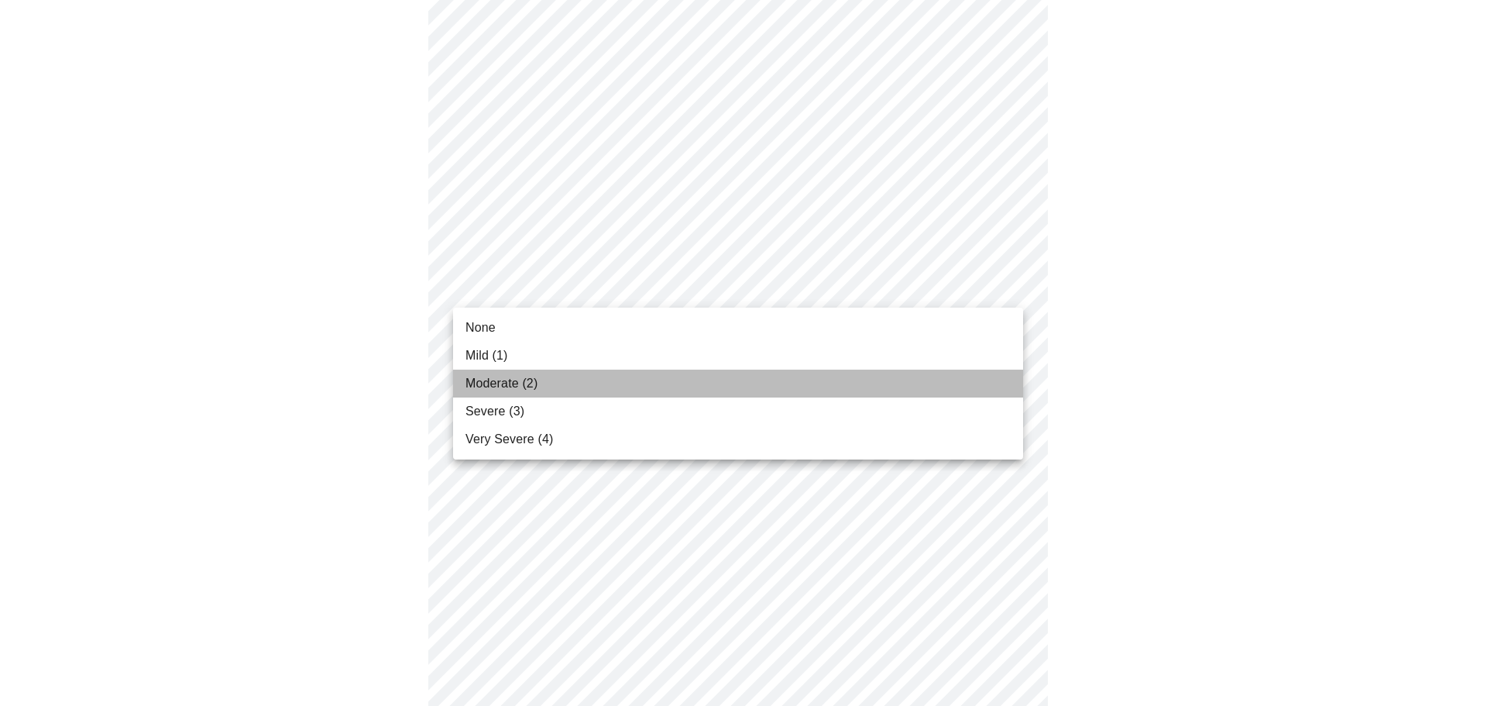
click at [510, 380] on span "Moderate (2)" at bounding box center [502, 383] width 72 height 19
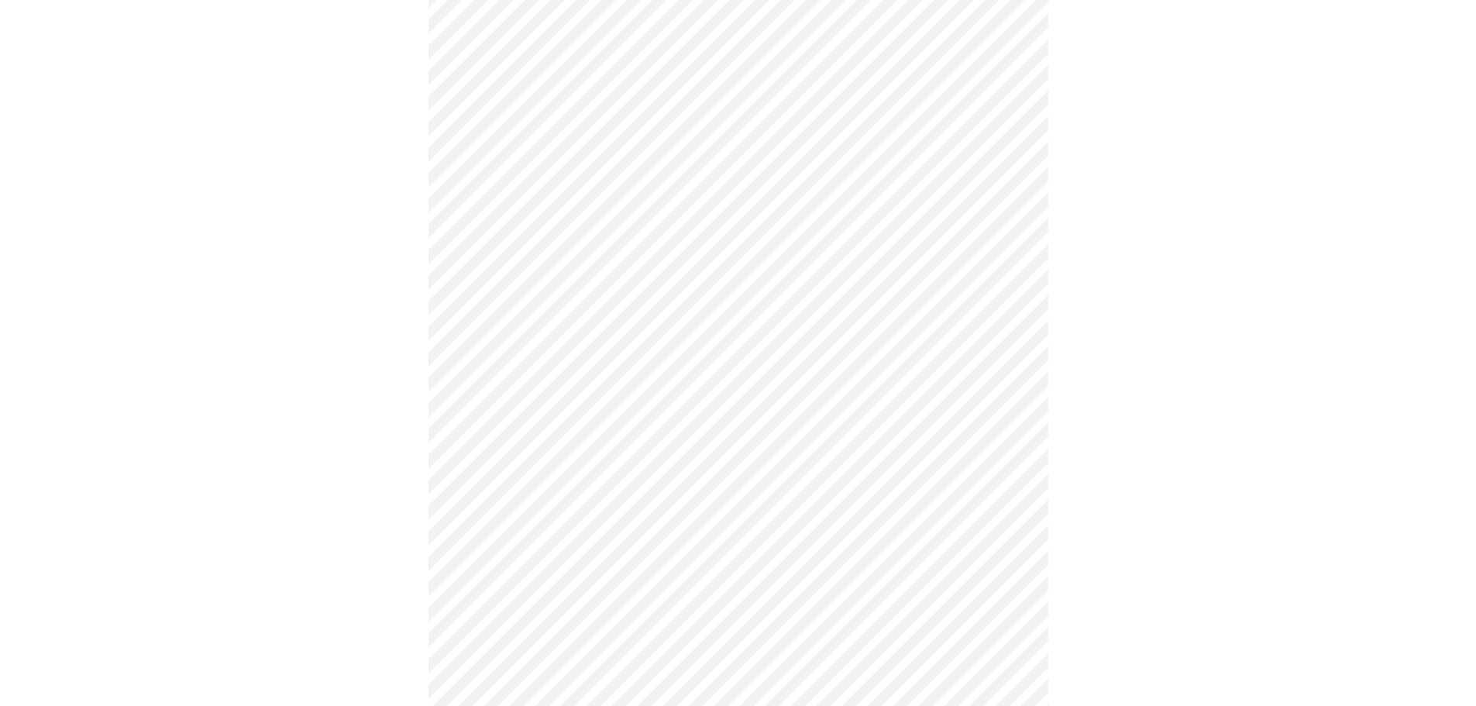
scroll to position [775, 0]
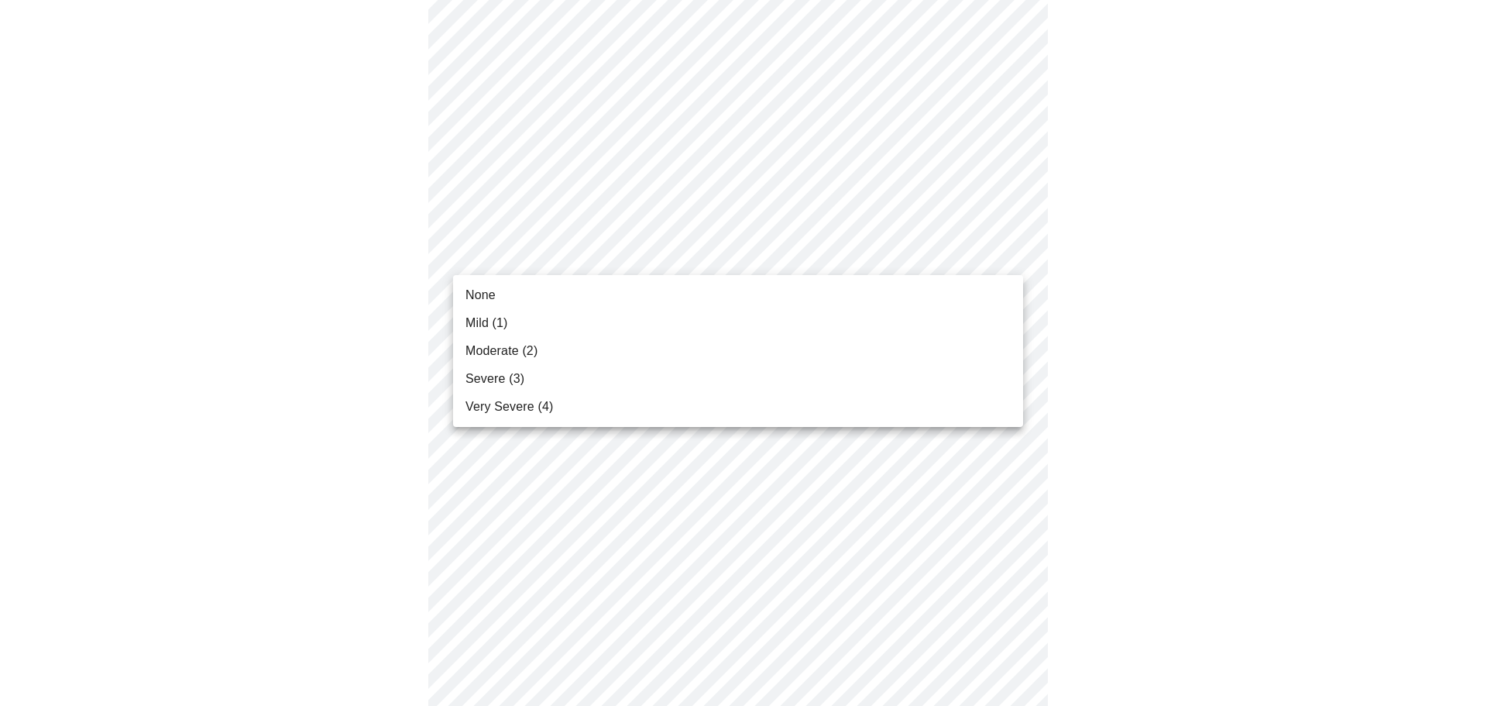
click at [562, 254] on body "MyMenopauseRx Appointments Messaging Labs Uploads Medications Community Refer a…" at bounding box center [743, 197] width 1475 height 1930
click at [527, 325] on li "Mild (1)" at bounding box center [738, 323] width 570 height 28
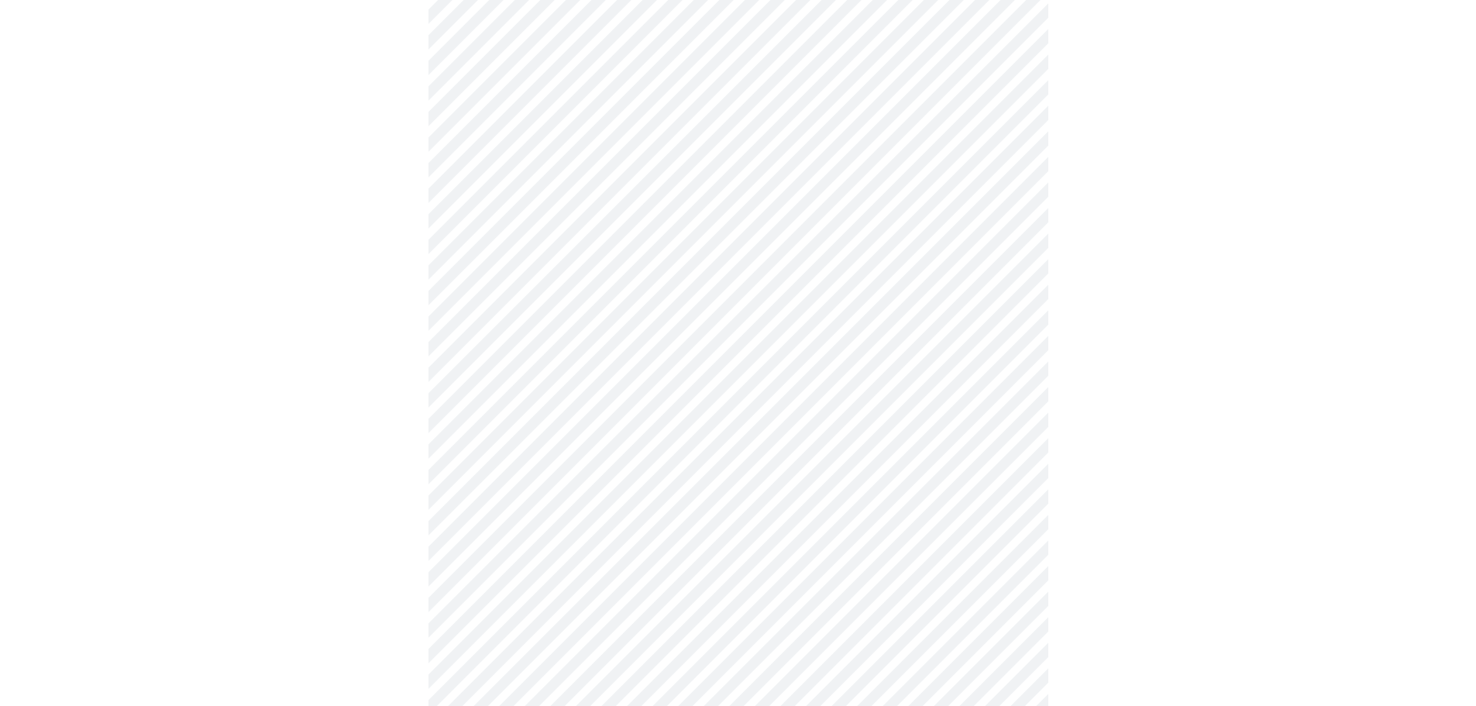
scroll to position [852, 0]
click at [541, 300] on body "MyMenopauseRx Appointments Messaging Labs Uploads Medications Community Refer a…" at bounding box center [737, 108] width 1463 height 1909
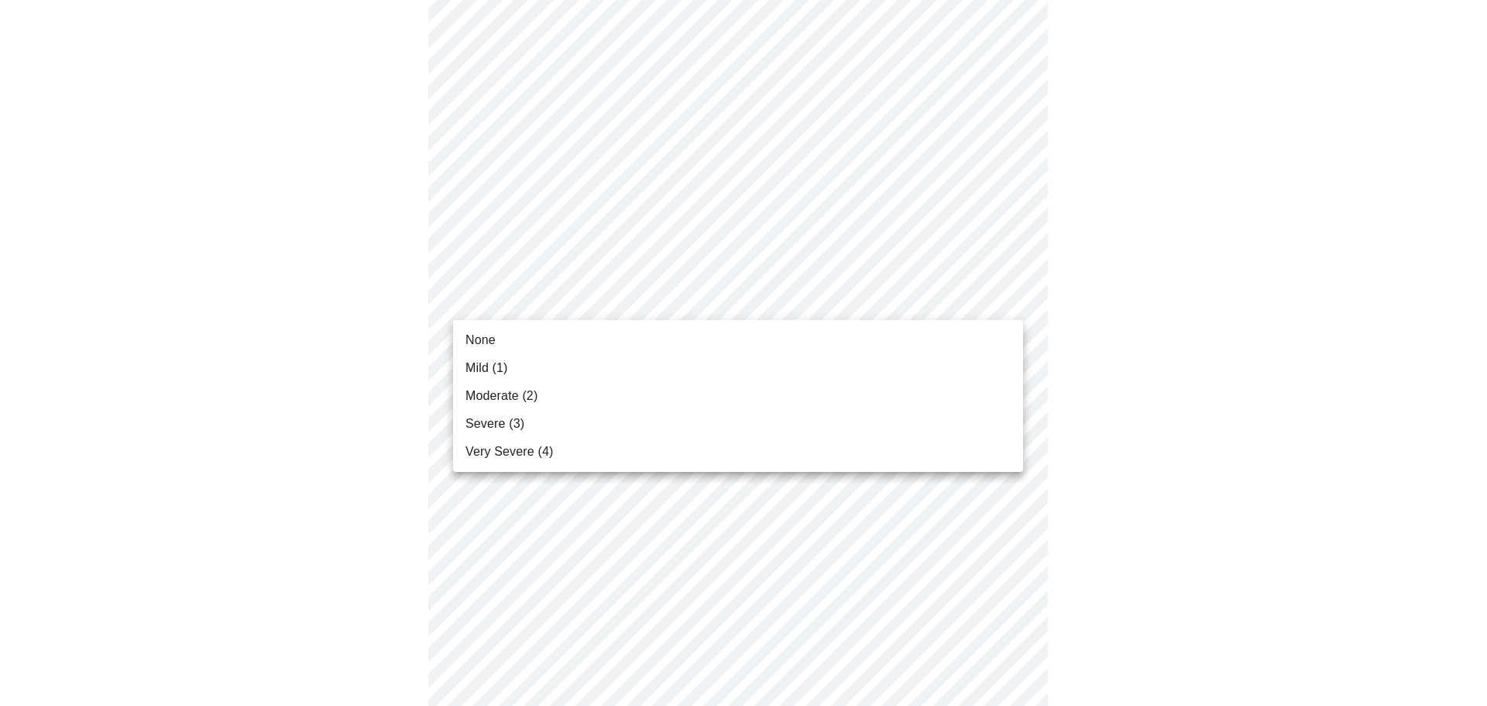
click at [524, 342] on li "None" at bounding box center [738, 340] width 570 height 28
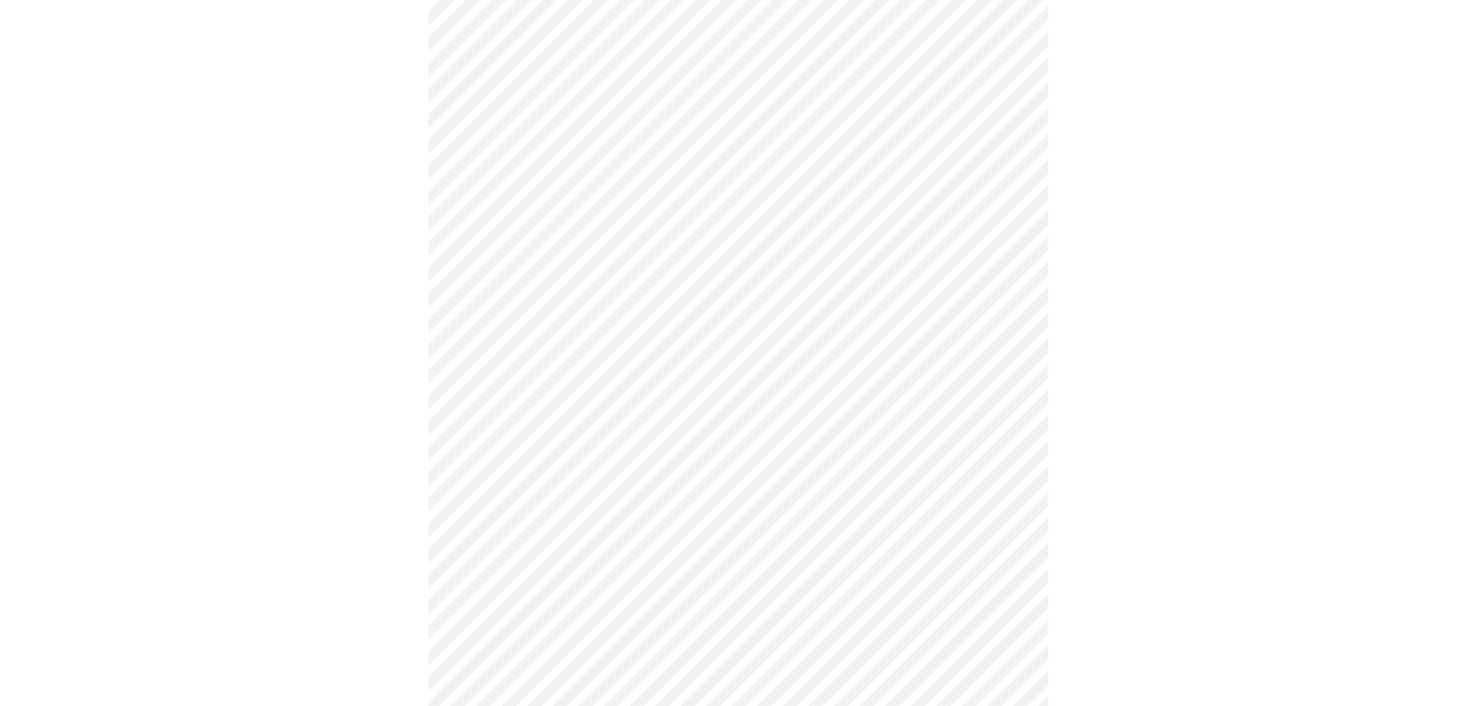
scroll to position [1007, 0]
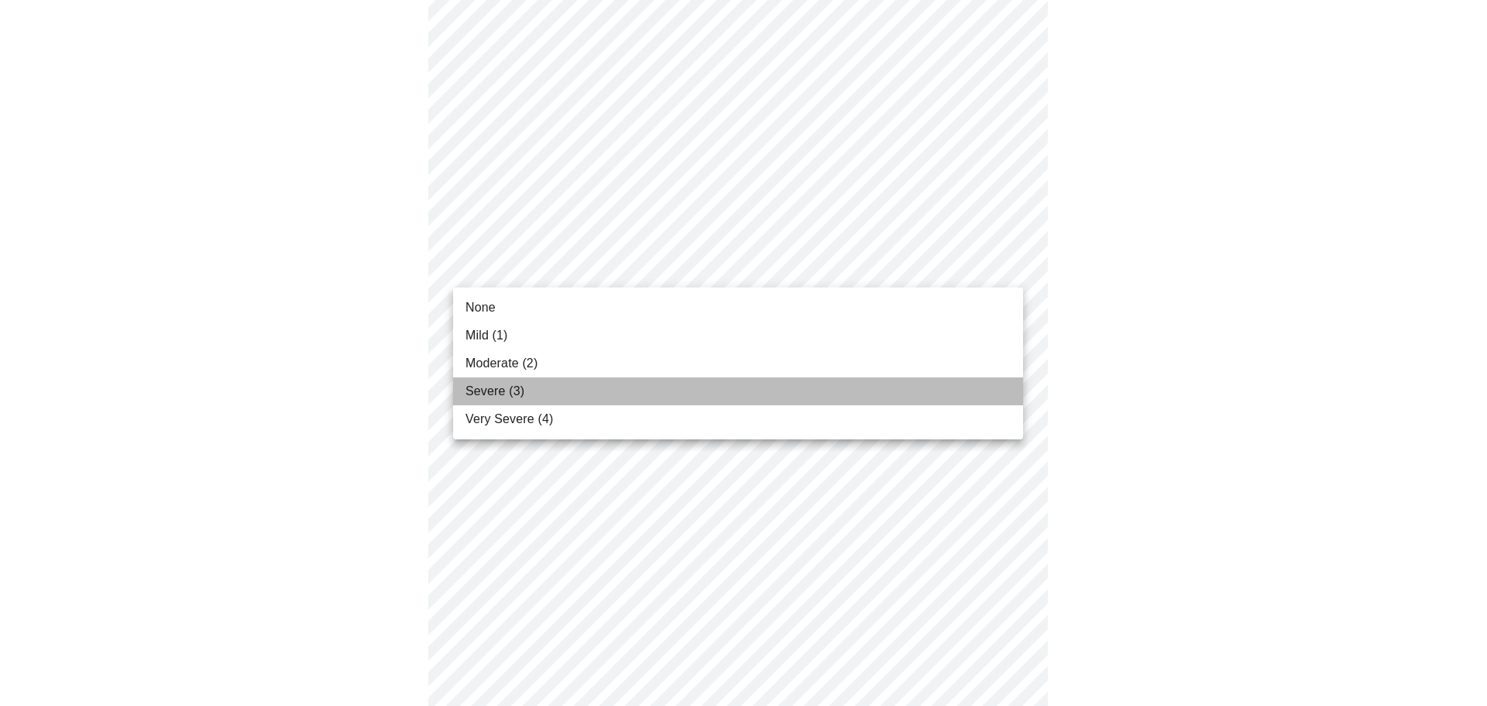
click at [501, 391] on span "Severe (3)" at bounding box center [495, 391] width 59 height 19
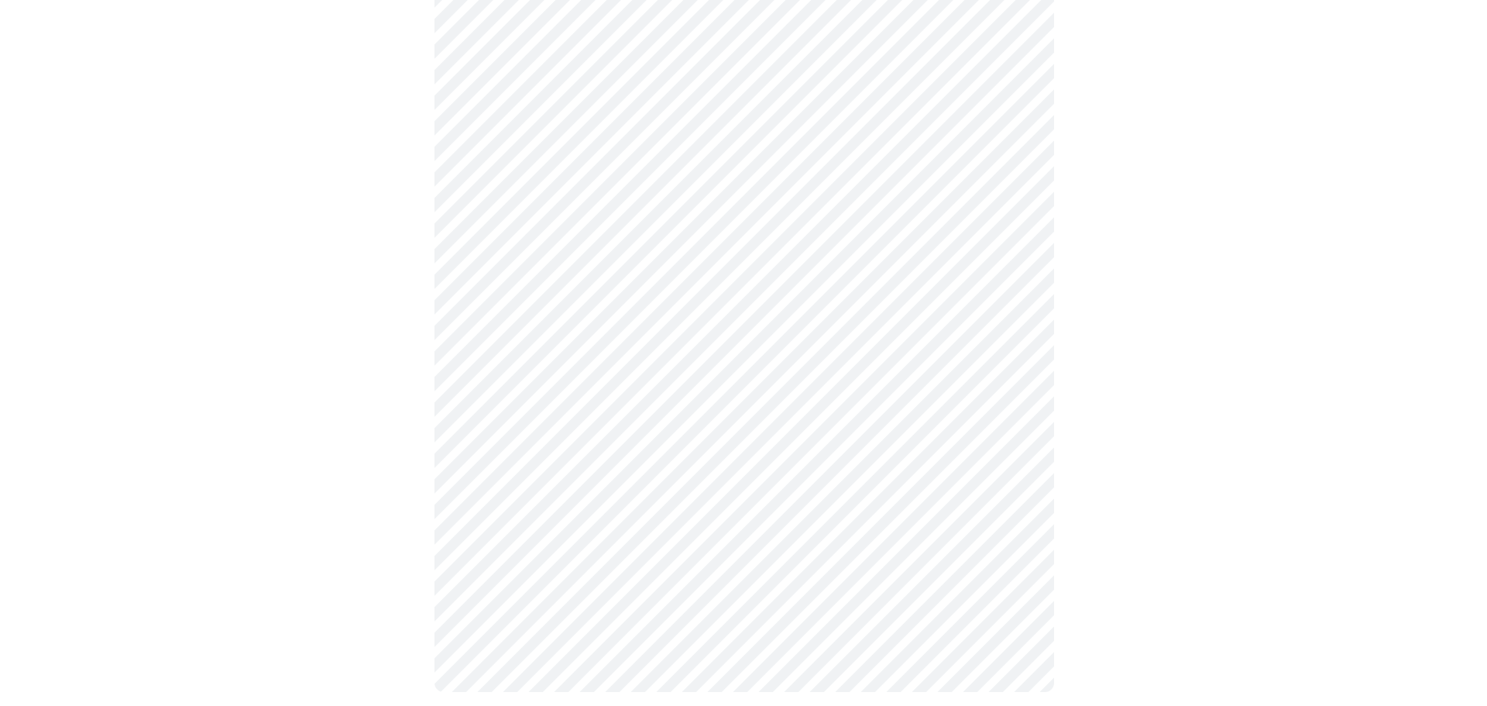
scroll to position [1160, 0]
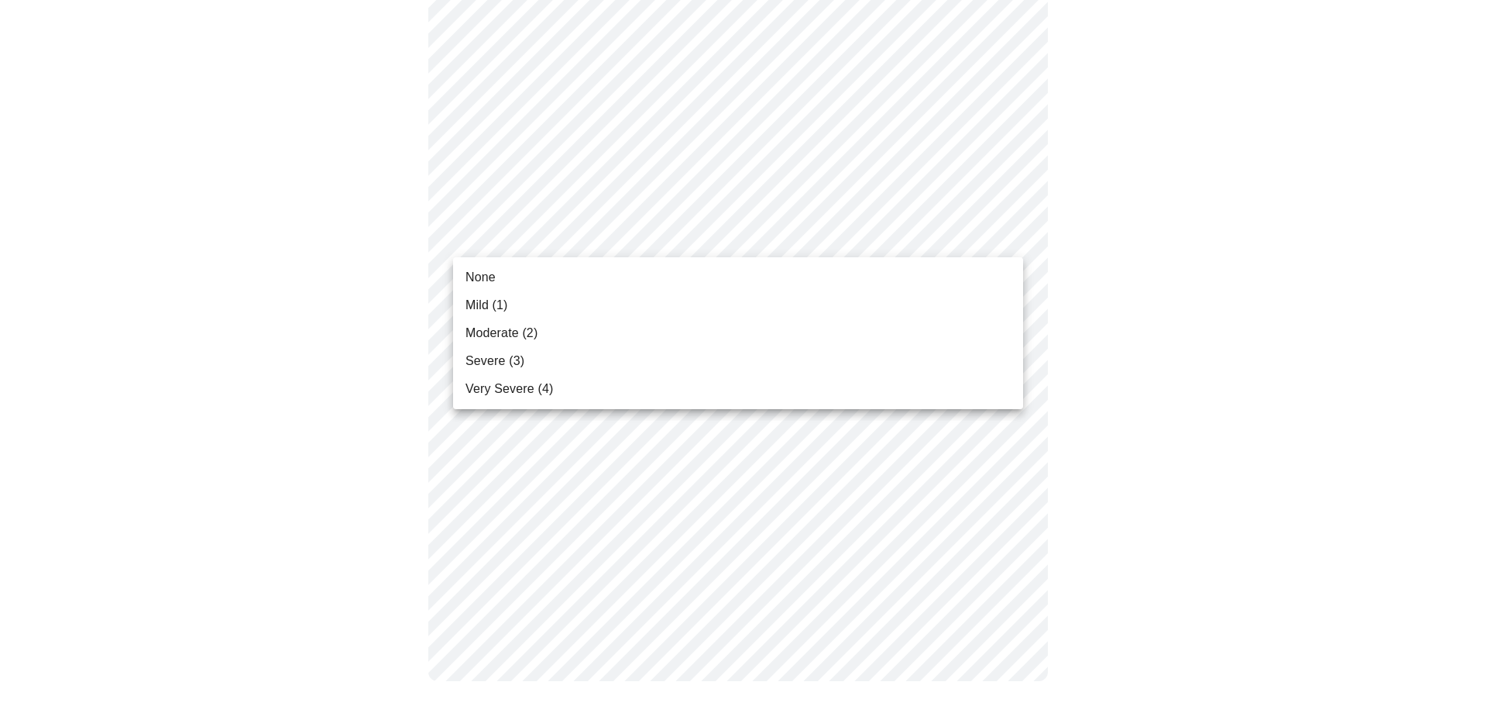
click at [524, 283] on li "None" at bounding box center [738, 277] width 570 height 28
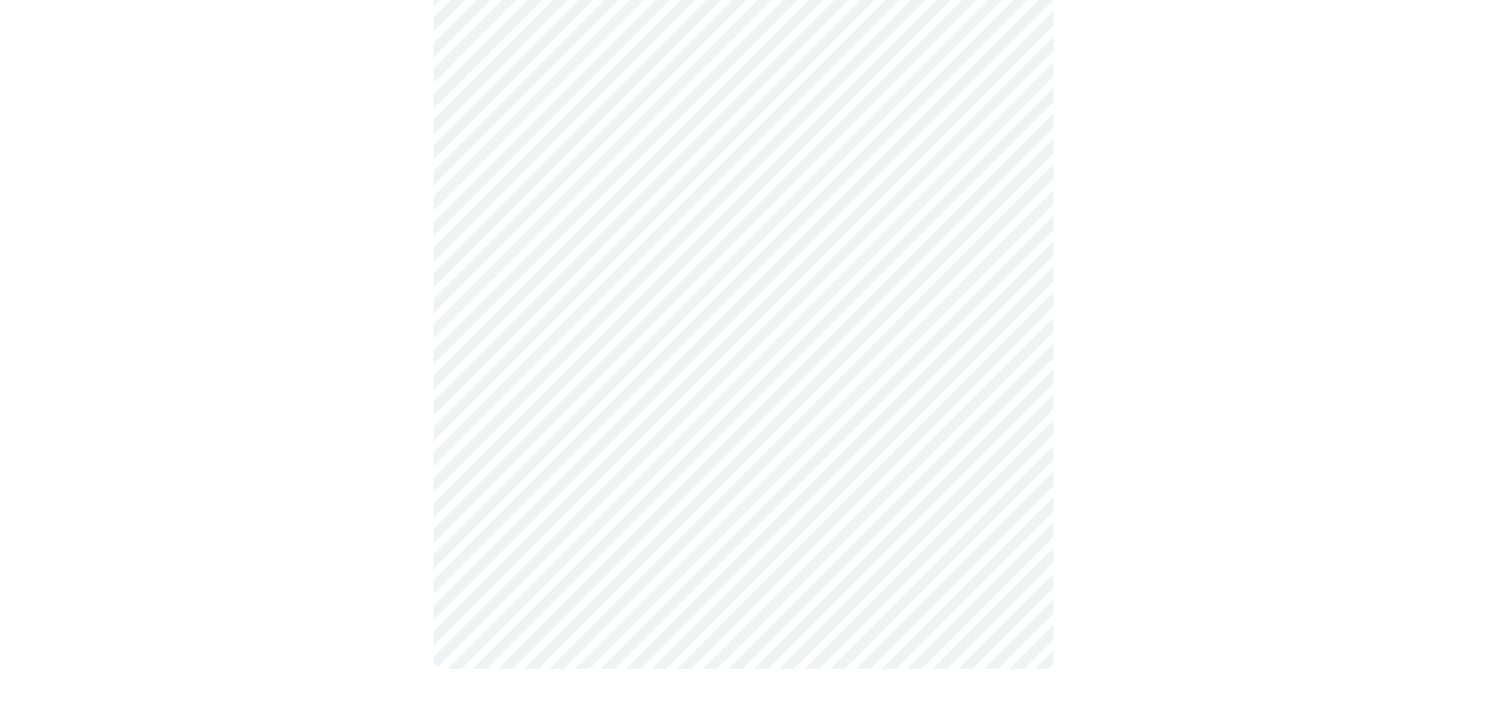
scroll to position [1138, 0]
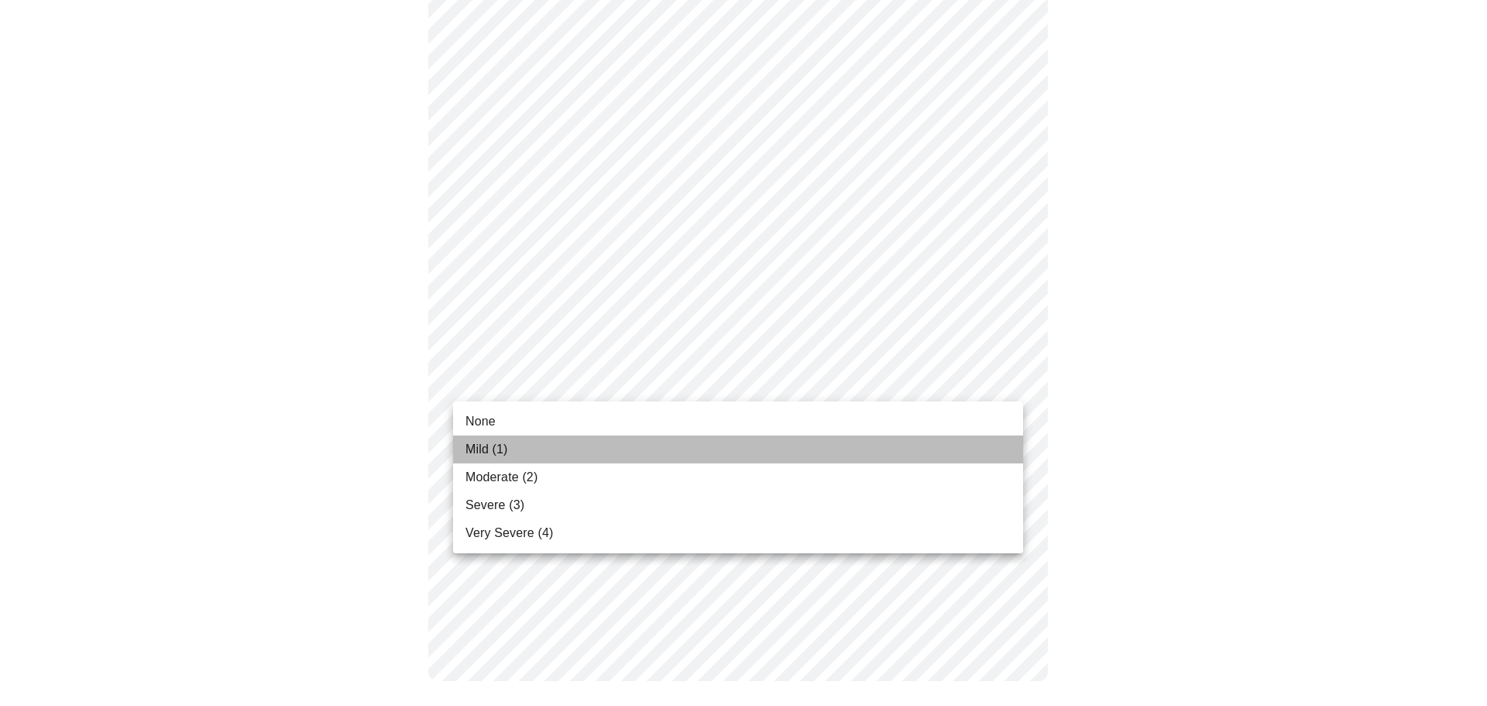
drag, startPoint x: 547, startPoint y: 441, endPoint x: 301, endPoint y: 304, distance: 281.6
click at [547, 439] on li "Mild (1)" at bounding box center [738, 449] width 570 height 28
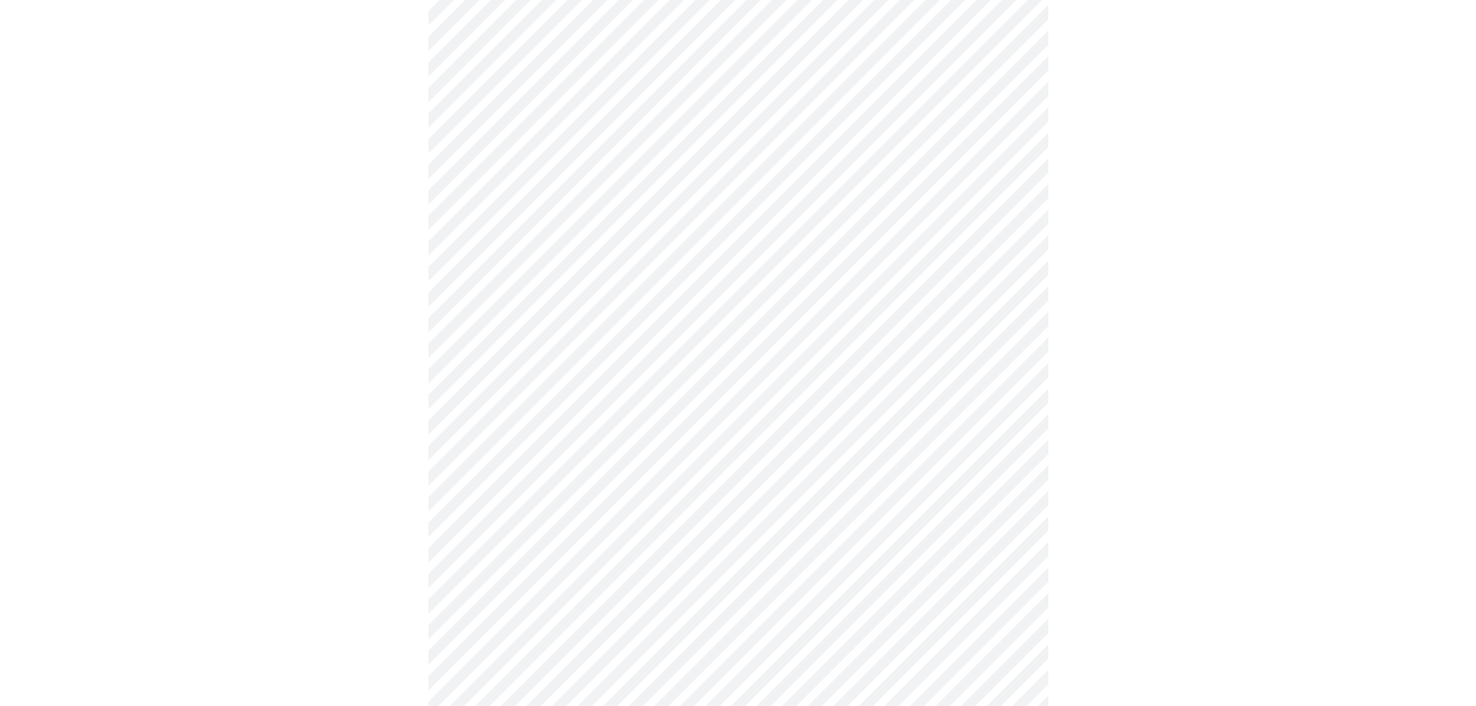
scroll to position [620, 0]
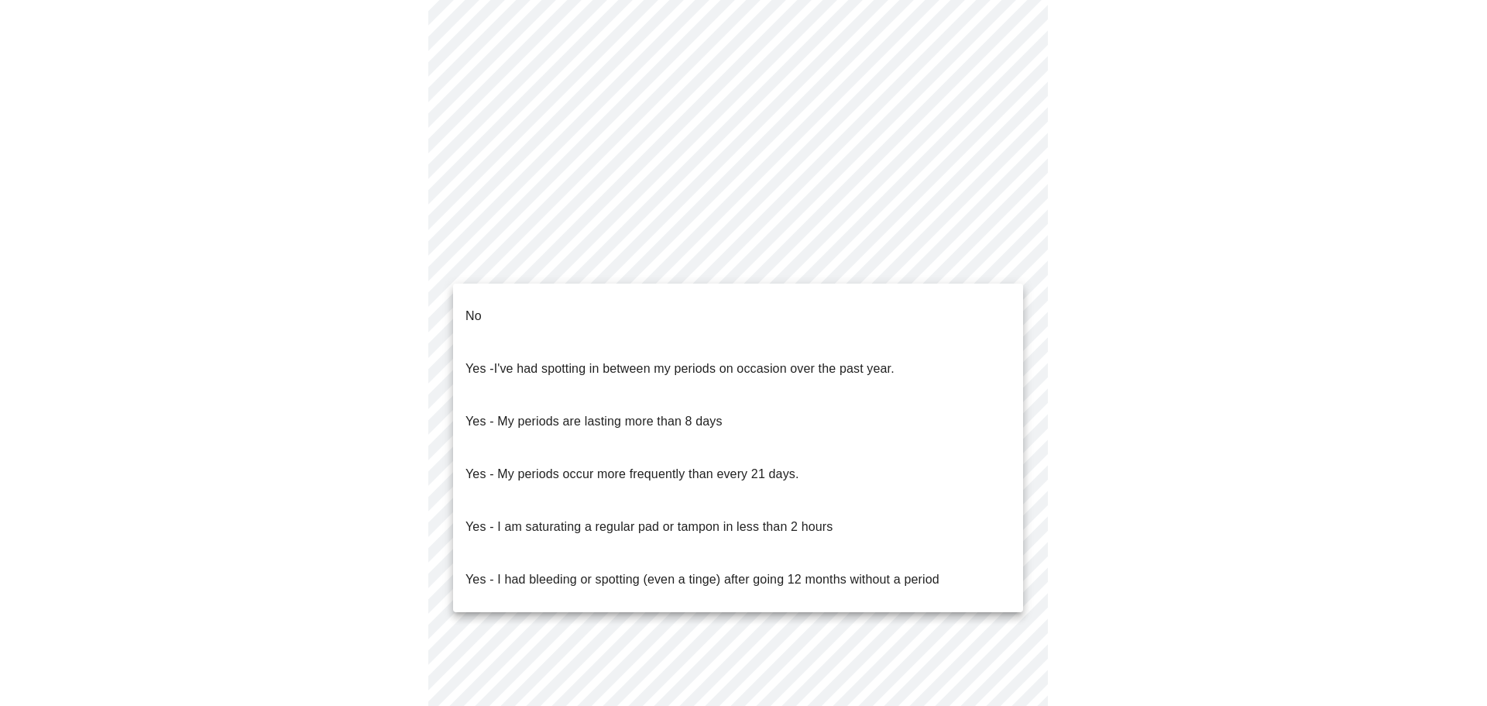
click at [699, 263] on body "MyMenopauseRx Appointments Messaging Labs Uploads Medications Community Refer a…" at bounding box center [743, 119] width 1475 height 1466
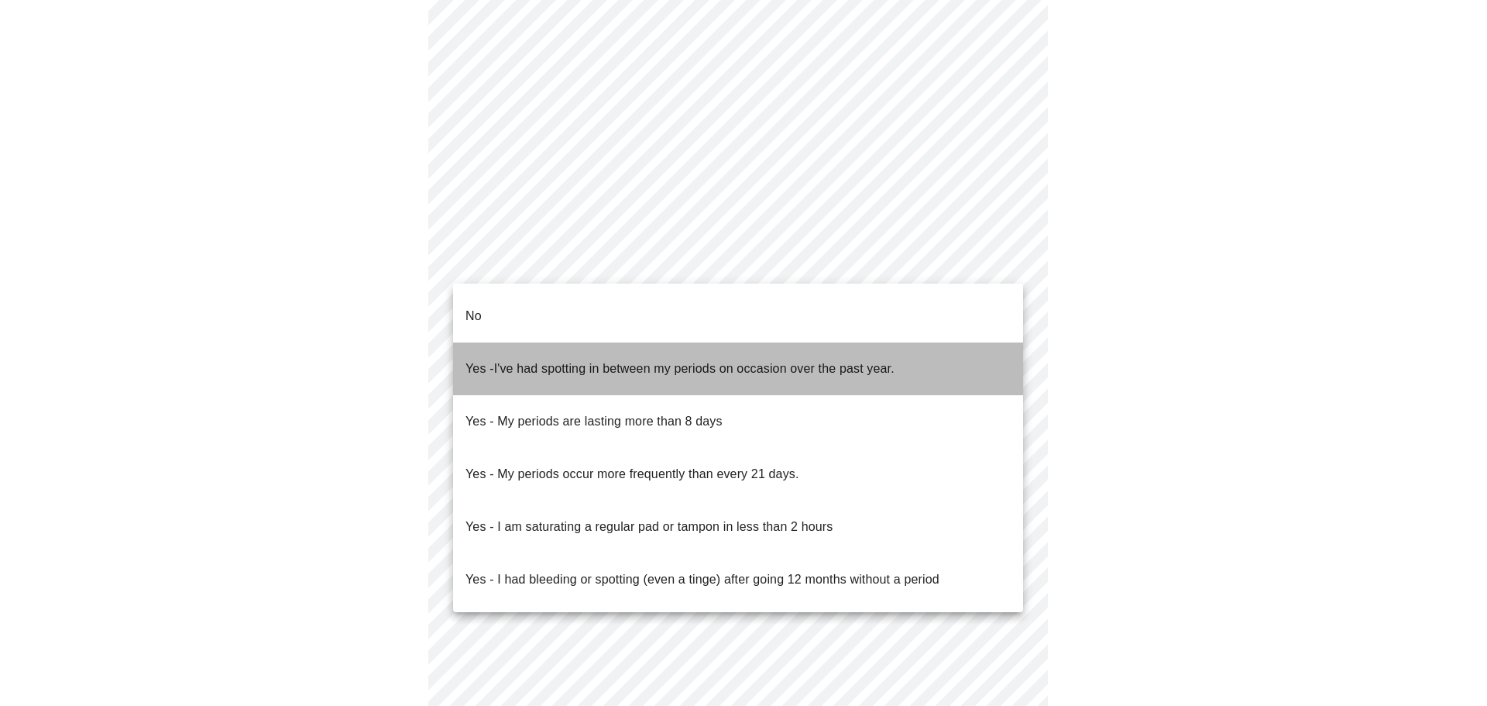
click at [561, 362] on span "I've had spotting in between my periods on occasion over the past year." at bounding box center [694, 368] width 401 height 13
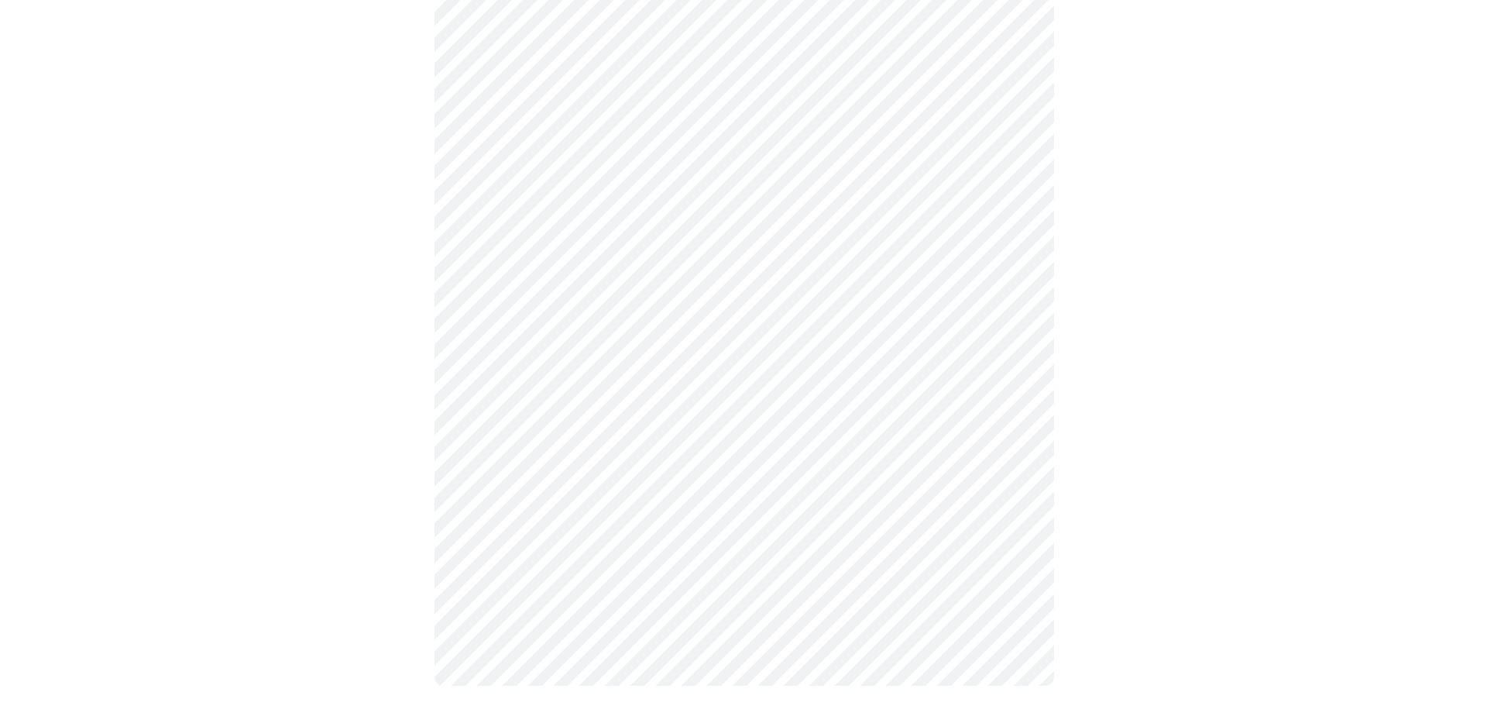
scroll to position [751, 0]
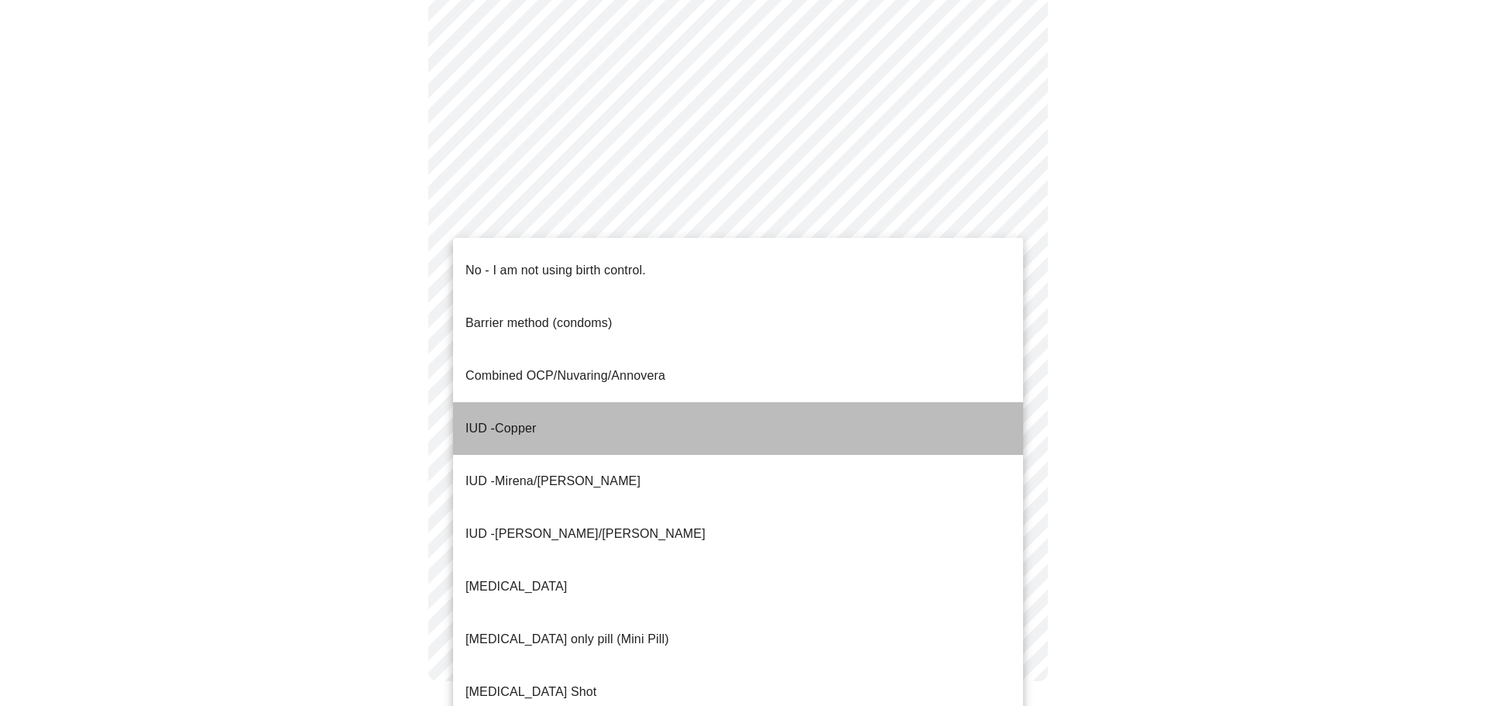
click at [500, 407] on span "IUD - Copper" at bounding box center [501, 428] width 70 height 43
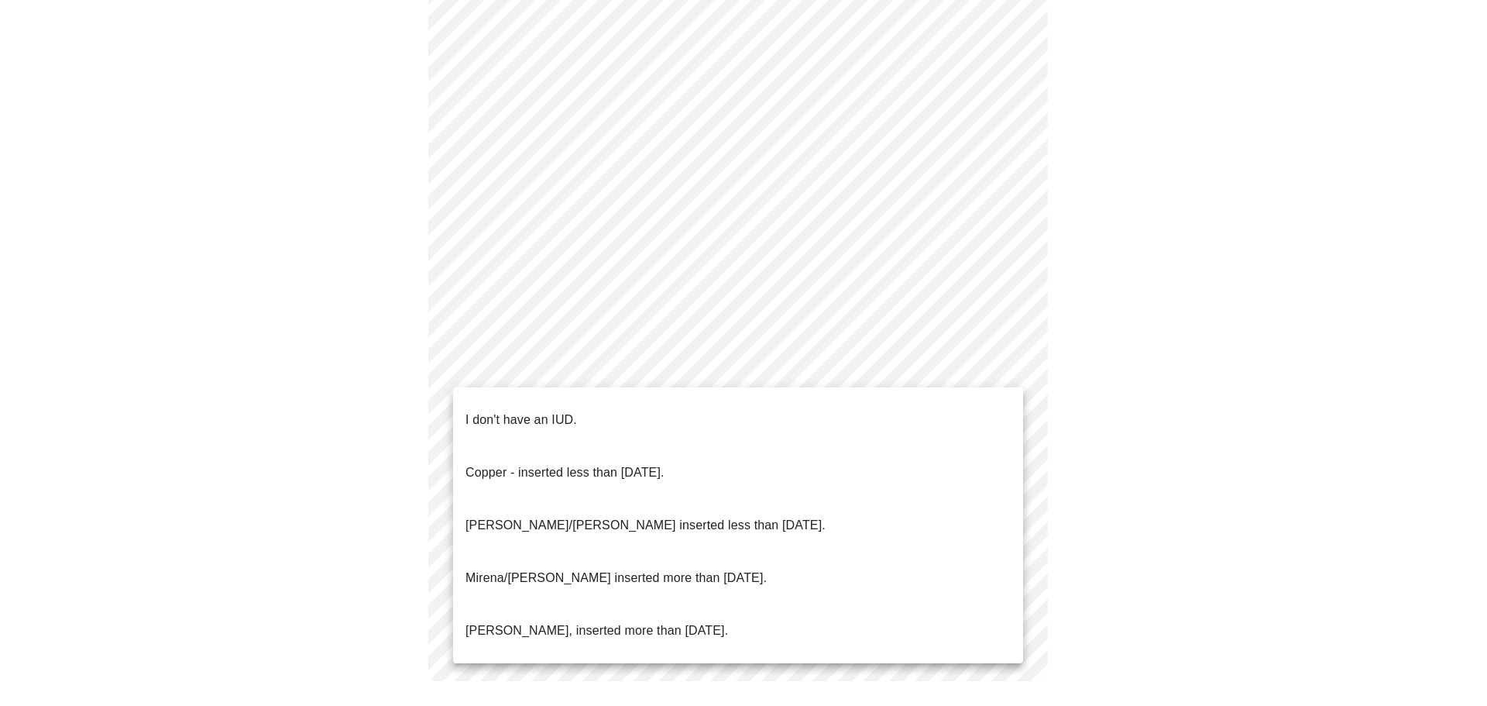
click at [867, 446] on li "Copper - inserted less than [DATE]." at bounding box center [738, 472] width 570 height 53
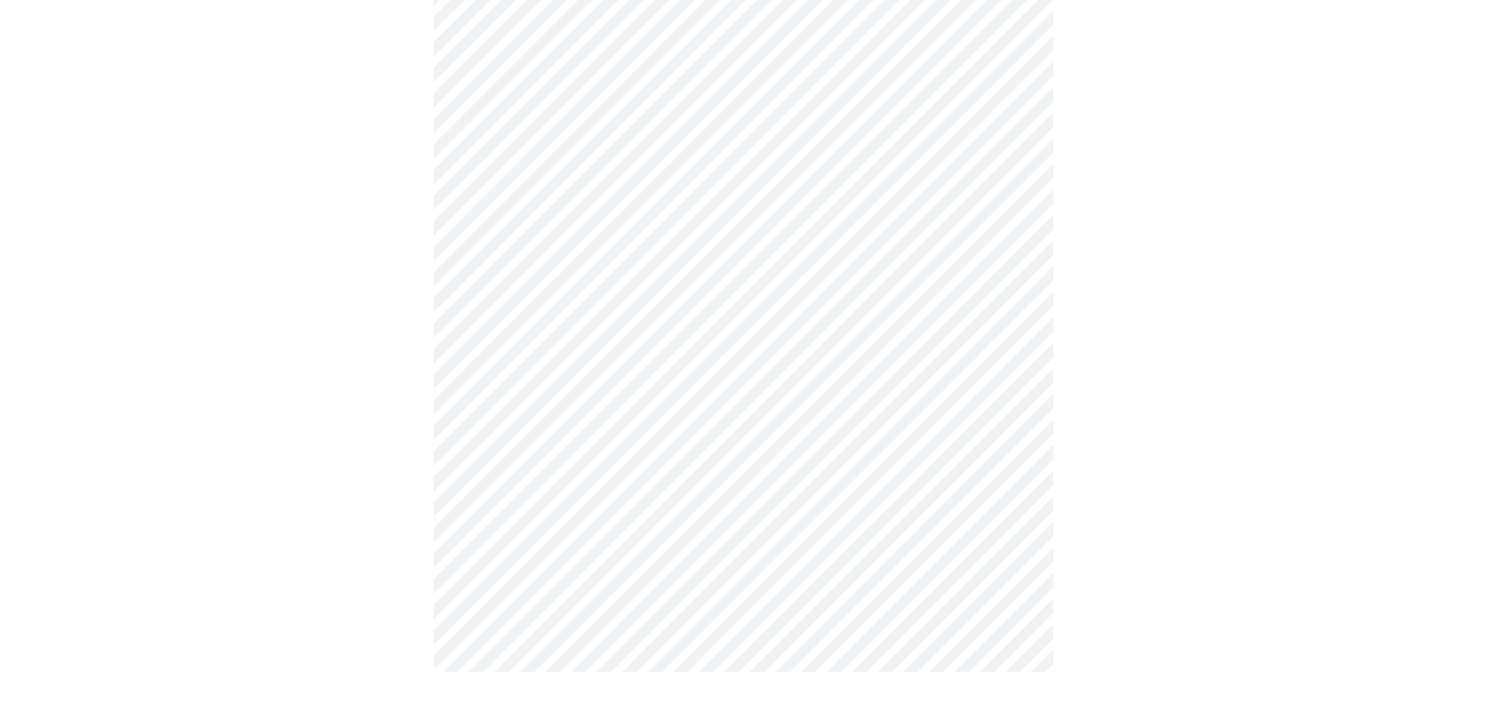
scroll to position [733, 0]
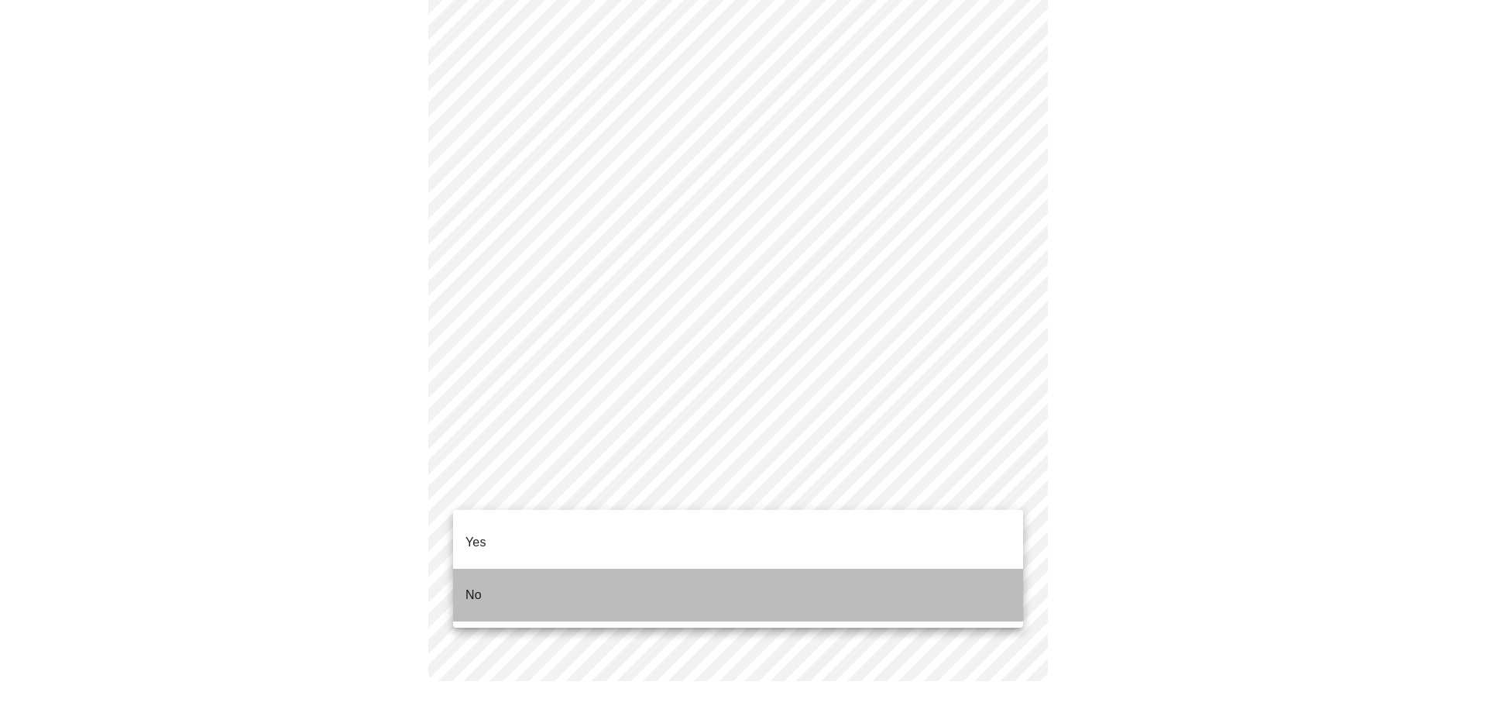
click at [538, 569] on li "No" at bounding box center [738, 595] width 570 height 53
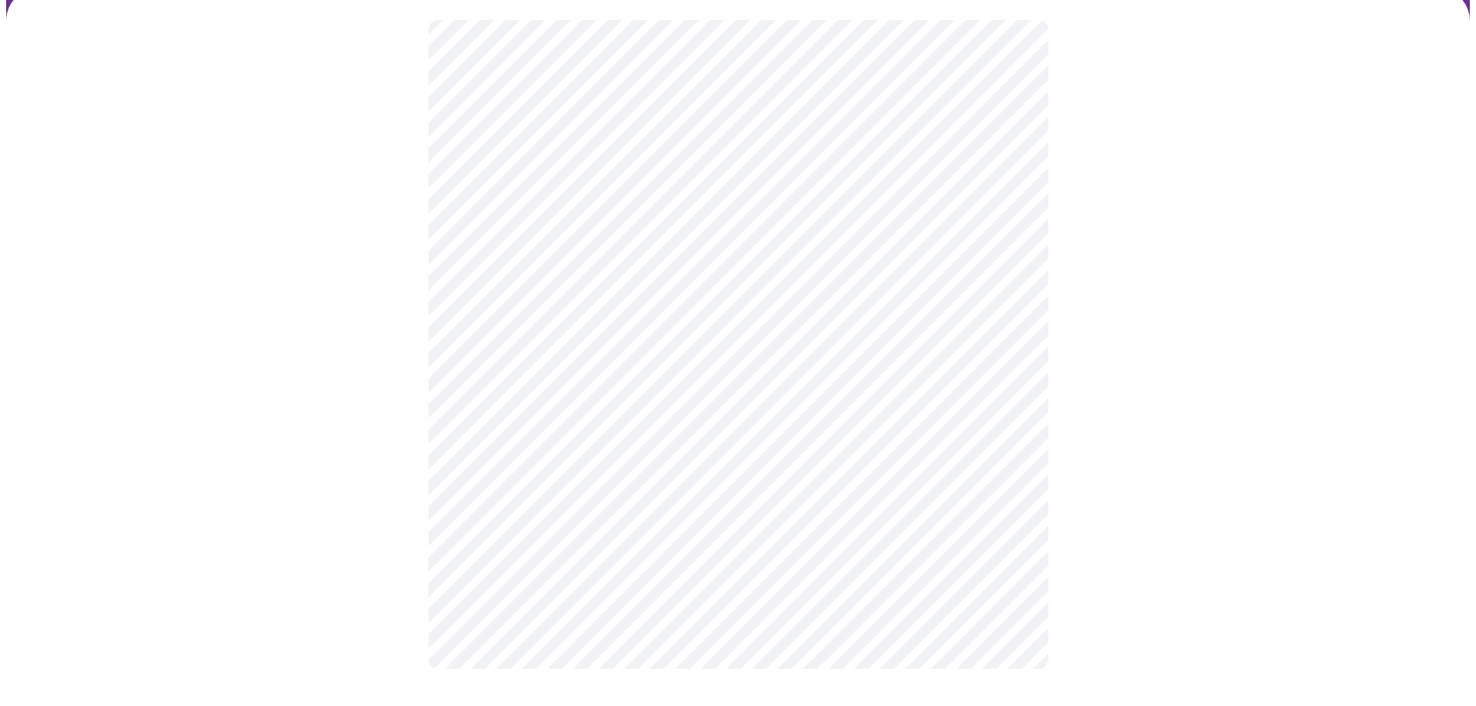
scroll to position [112, 0]
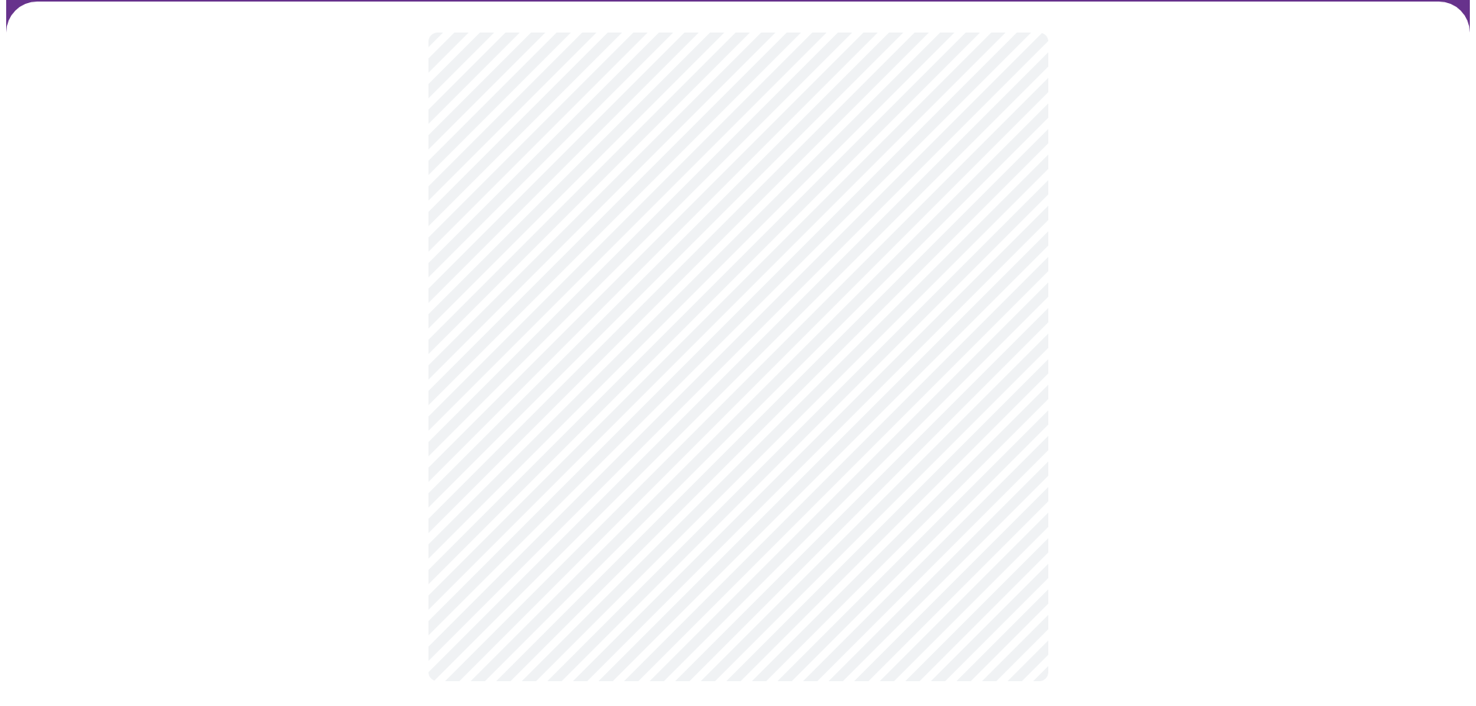
drag, startPoint x: 2, startPoint y: 350, endPoint x: 346, endPoint y: 311, distance: 347.0
click at [2, 350] on div at bounding box center [7, 353] width 15 height 706
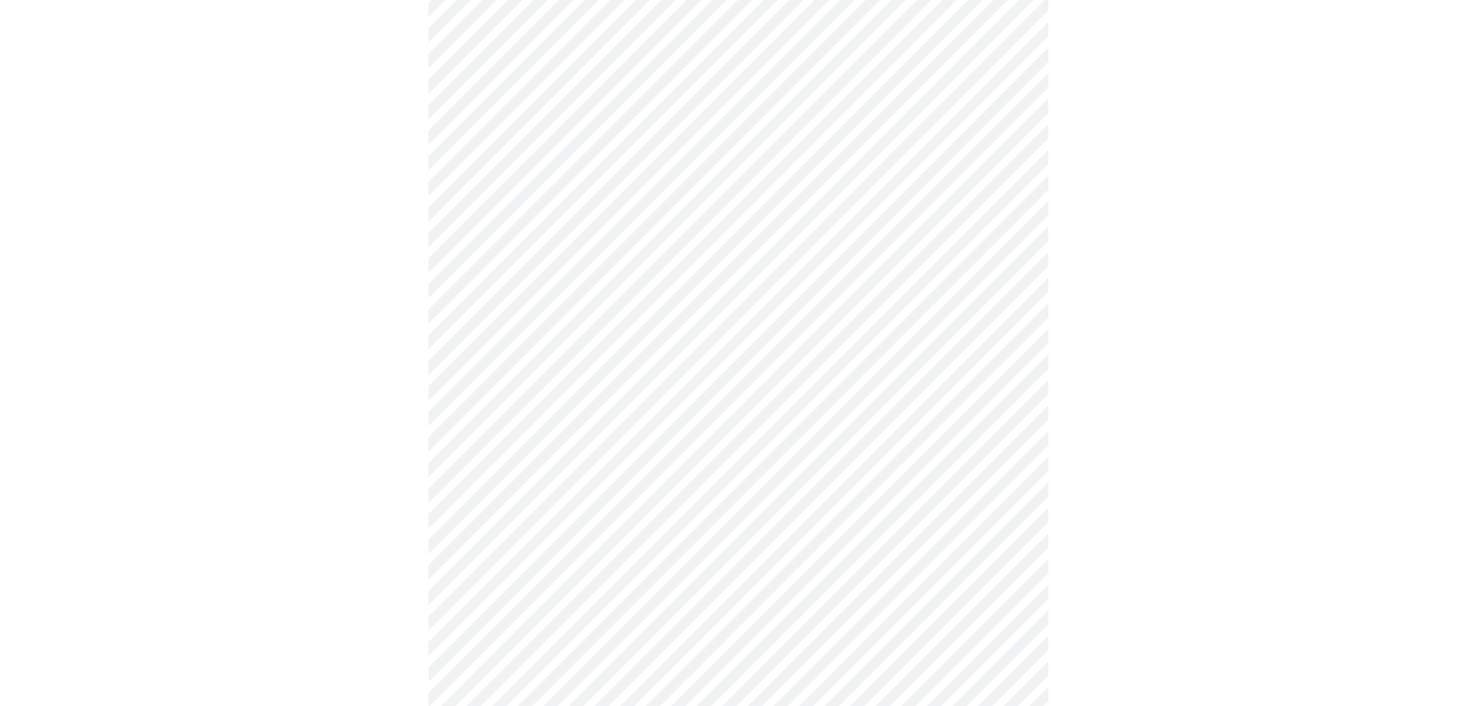
scroll to position [4106, 0]
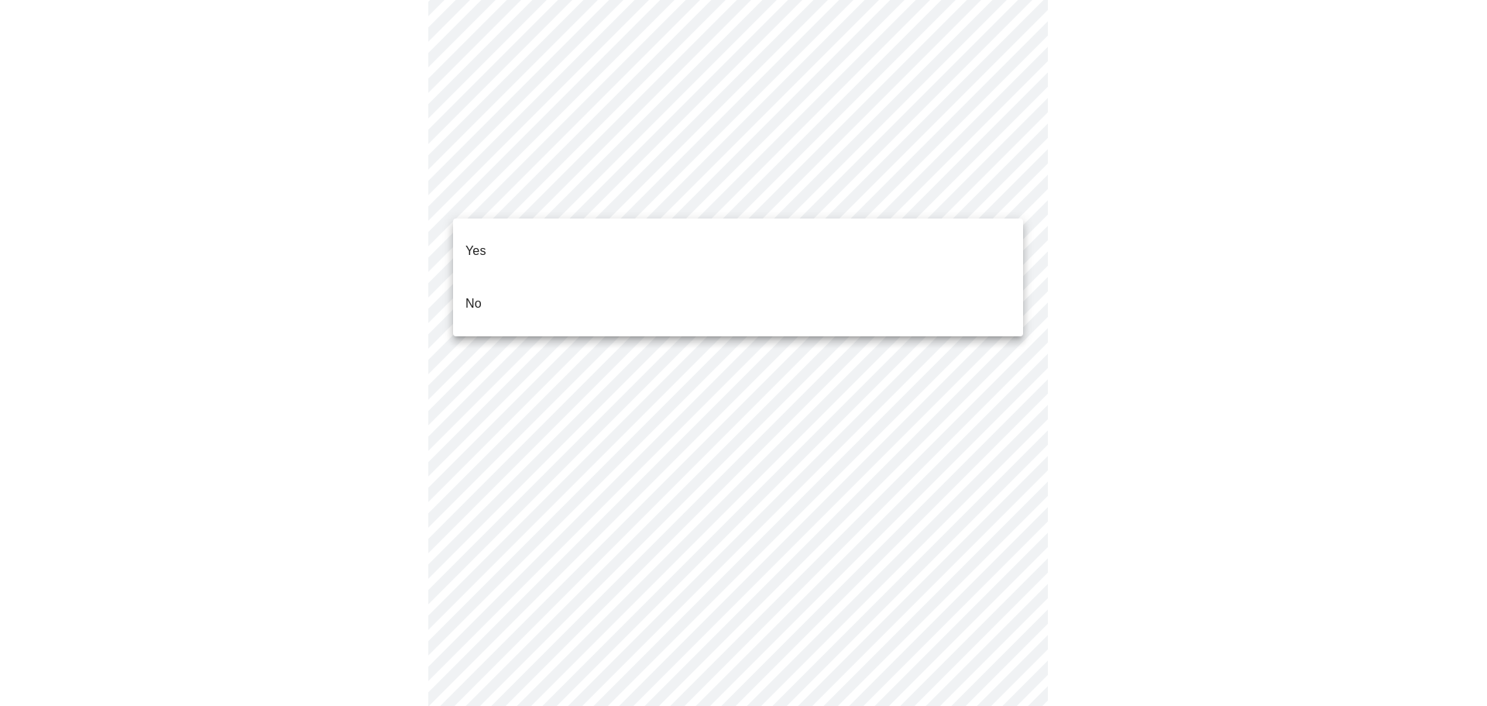
click at [580, 242] on li "Yes" at bounding box center [738, 251] width 570 height 53
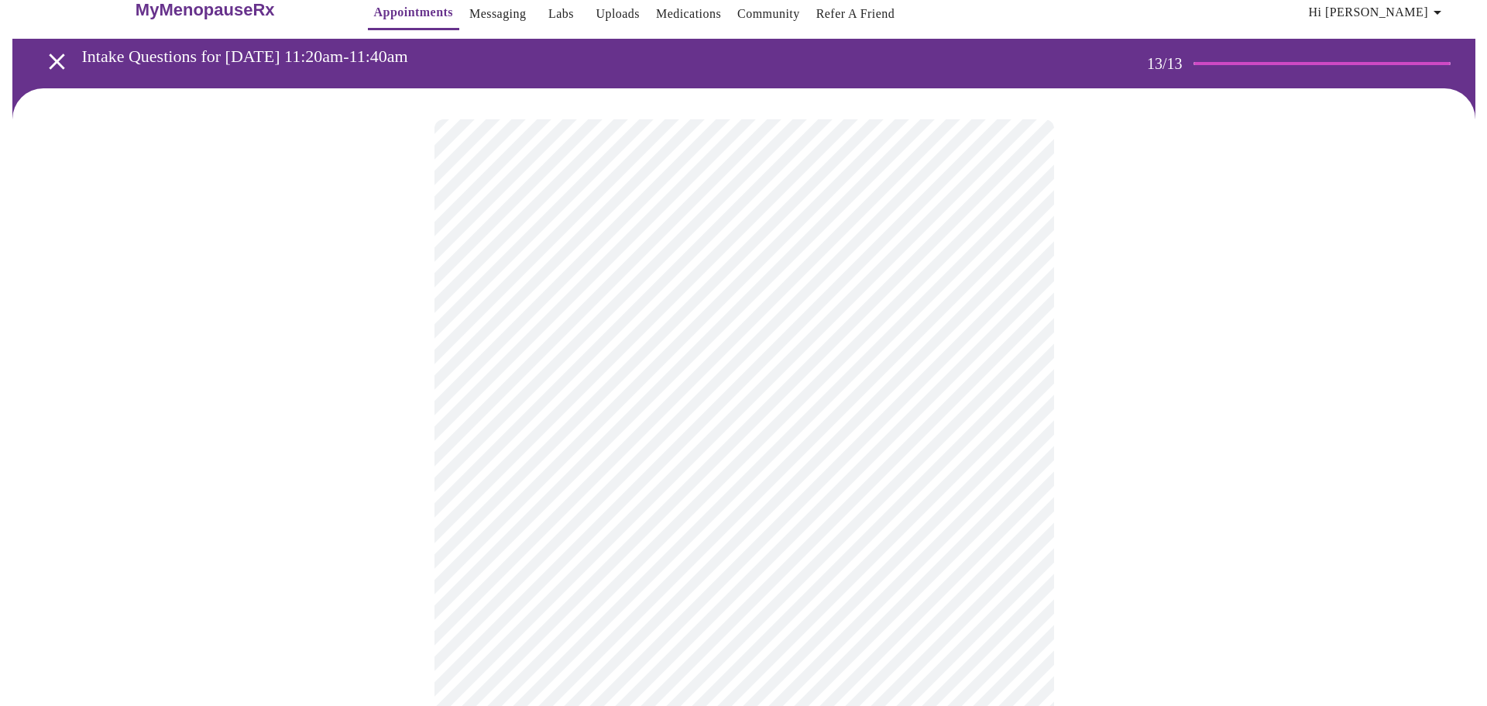
scroll to position [0, 0]
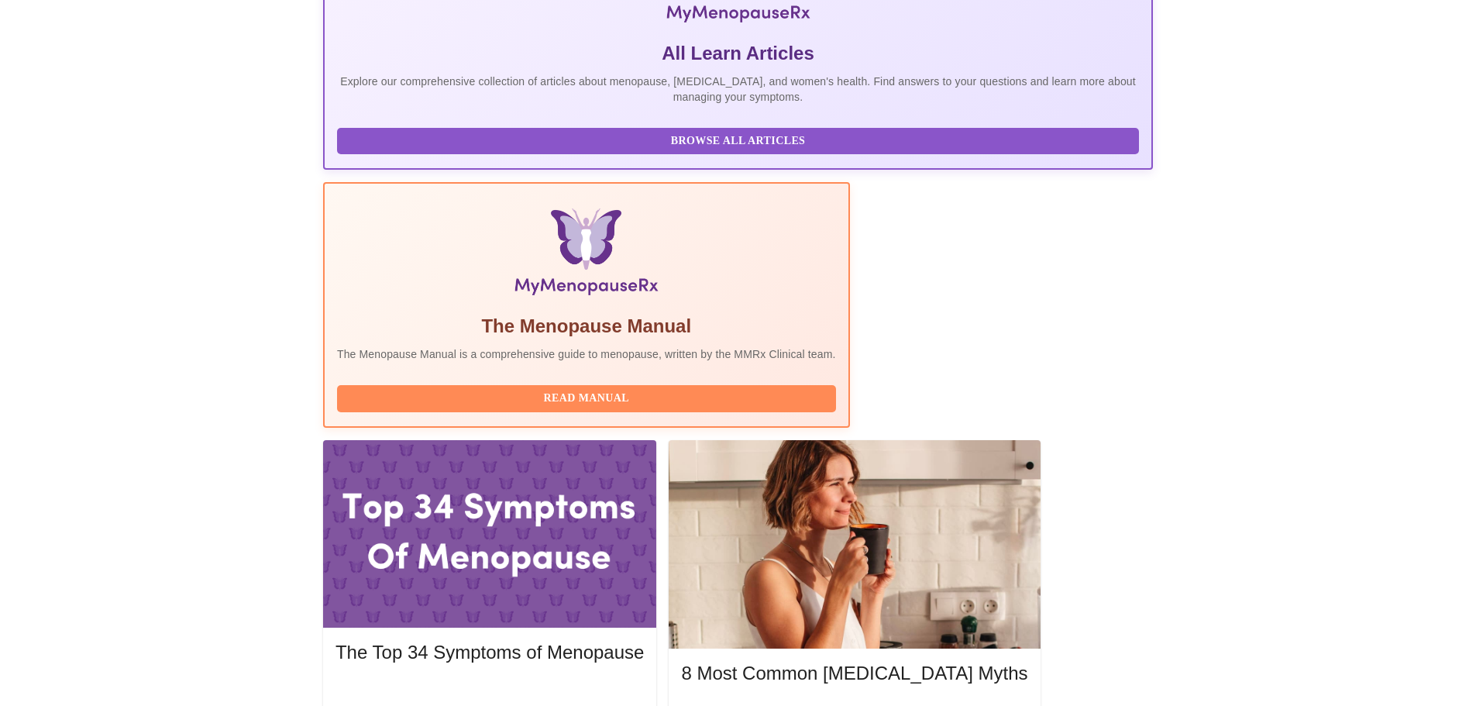
scroll to position [315, 0]
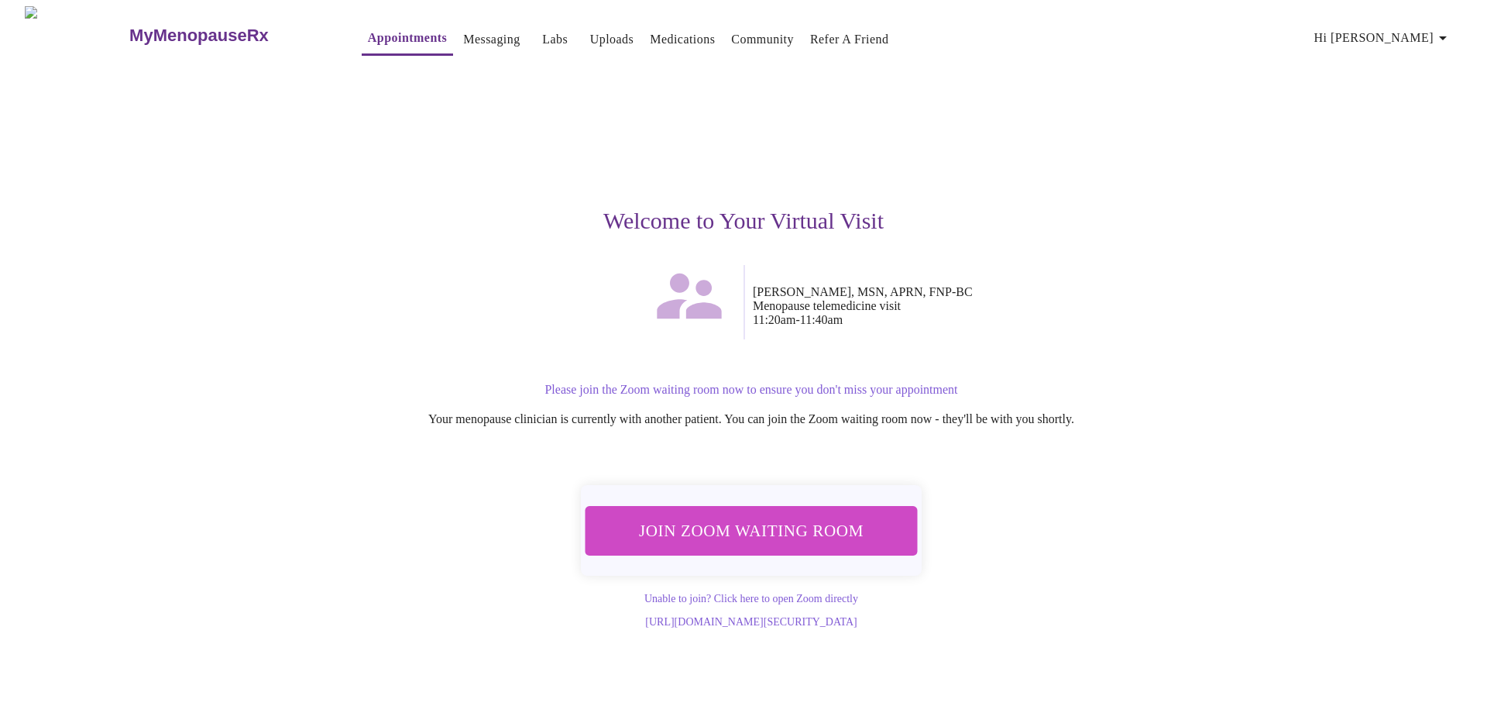
click at [713, 517] on span "Join Zoom Waiting Room" at bounding box center [751, 529] width 303 height 29
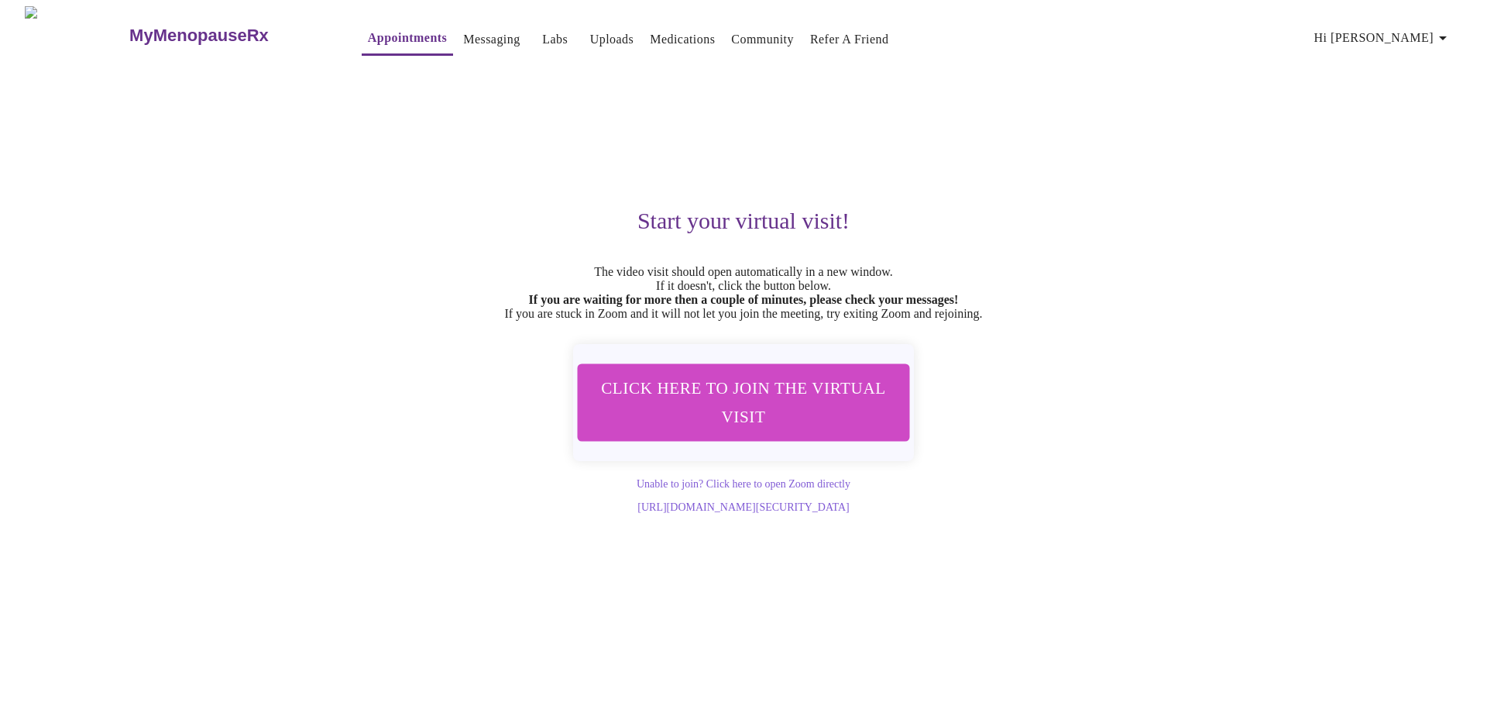
click at [1209, 208] on h3 "Start your virtual visit!" at bounding box center [743, 221] width 954 height 26
